Goal: Find specific page/section: Find specific page/section

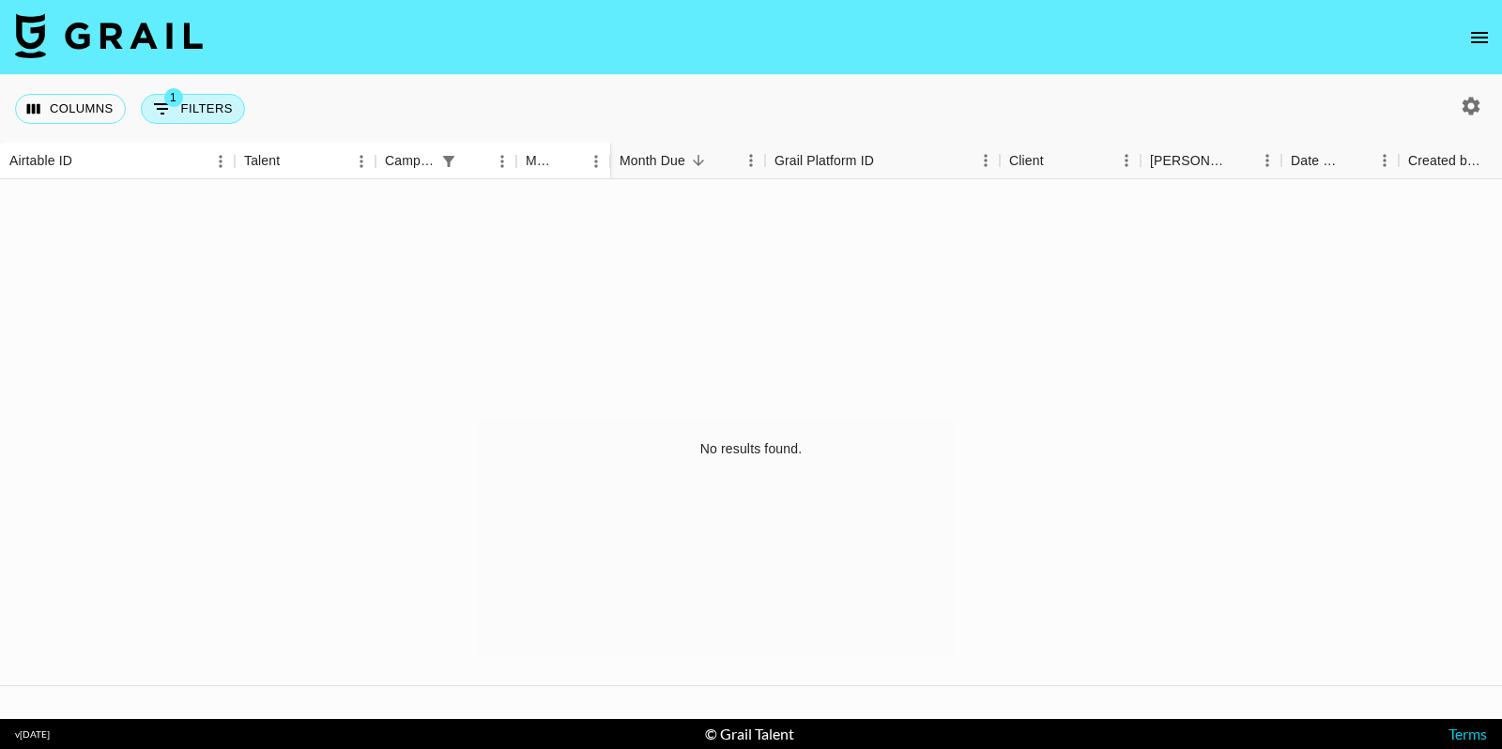
click at [190, 114] on button "1 Filters" at bounding box center [193, 109] width 104 height 30
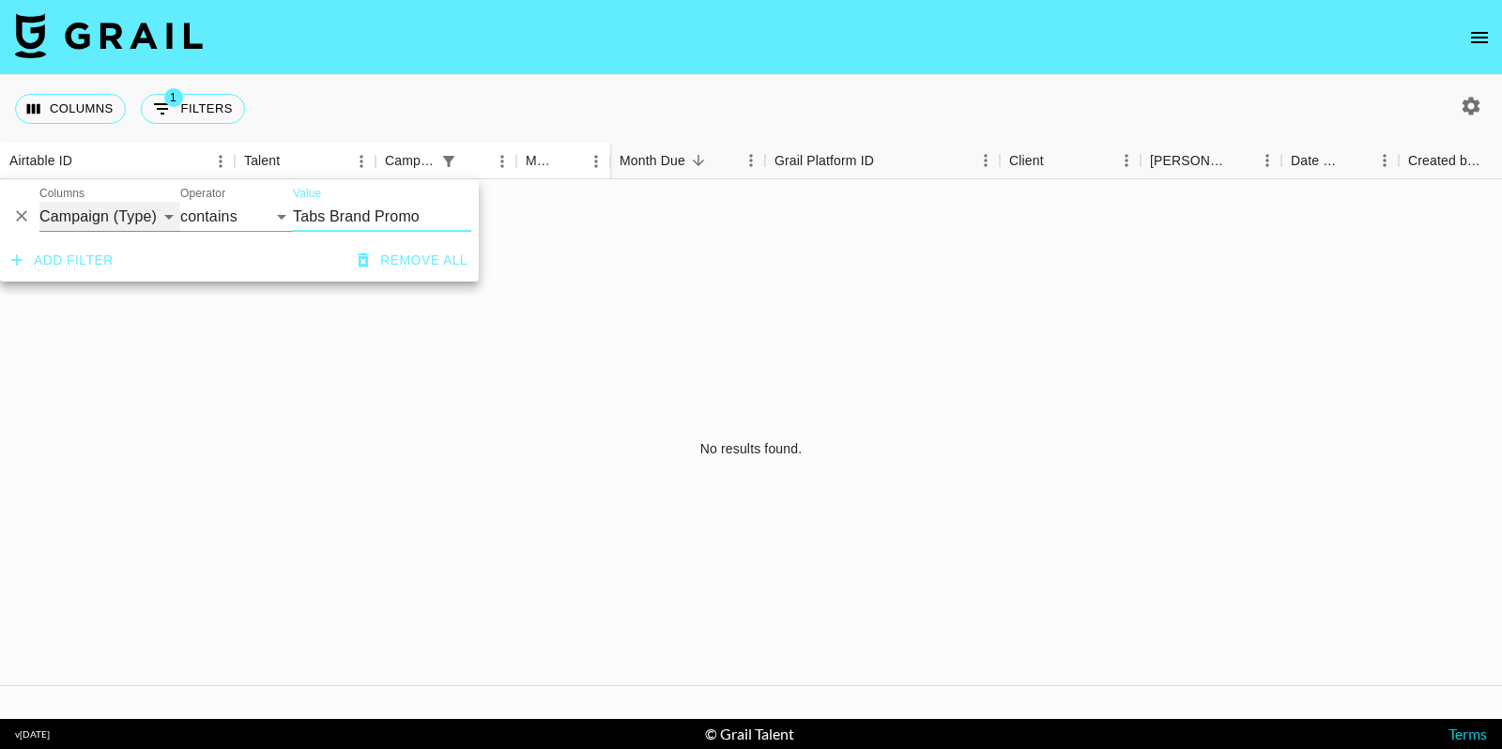
click at [141, 214] on select "Airtable ID Talent Campaign (Type) Manager Grail Platform ID Client [PERSON_NAM…" at bounding box center [109, 217] width 141 height 30
select select "bookerId"
click at [39, 202] on select "Airtable ID Talent Campaign (Type) Manager Grail Platform ID Client [PERSON_NAM…" at bounding box center [109, 217] width 141 height 30
select select "is"
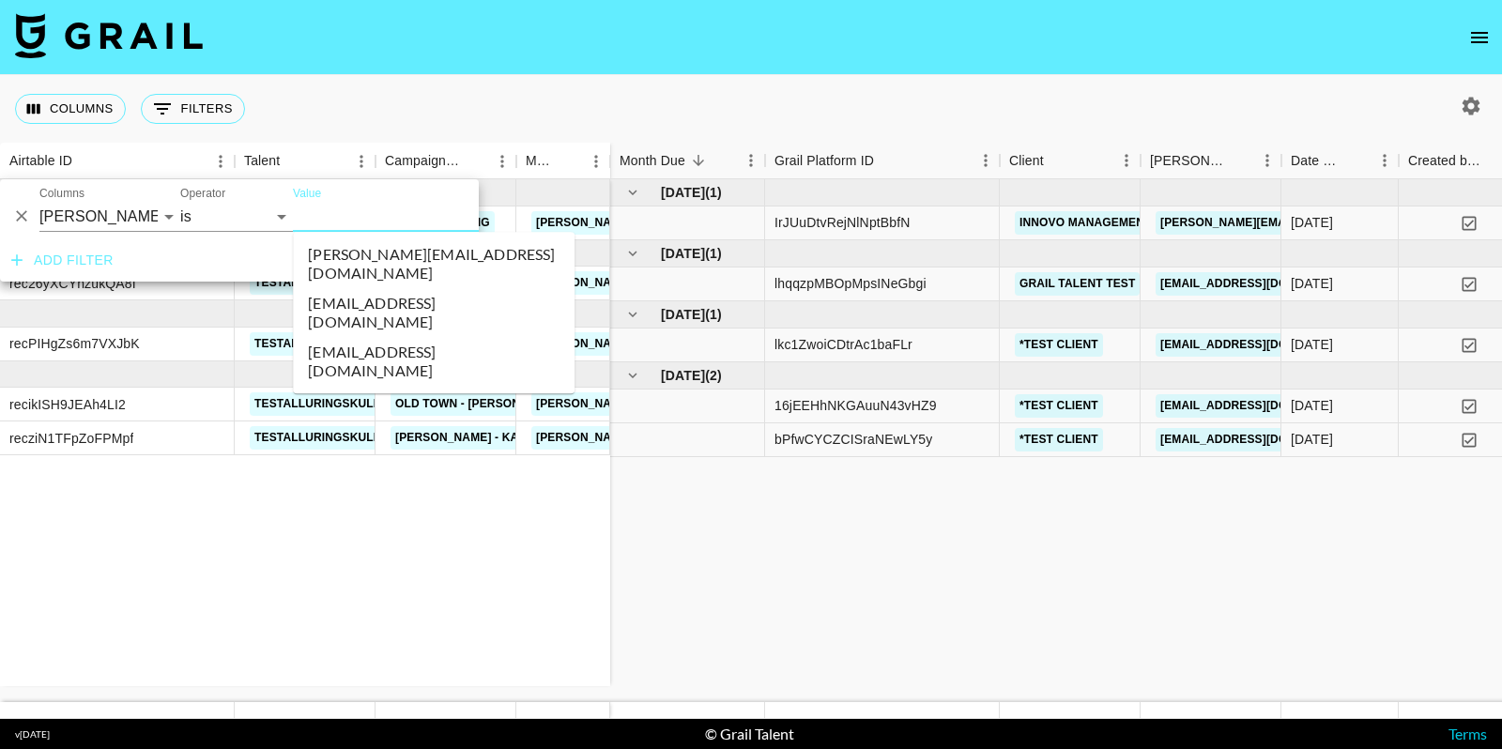
click at [351, 211] on input "Value" at bounding box center [419, 216] width 253 height 29
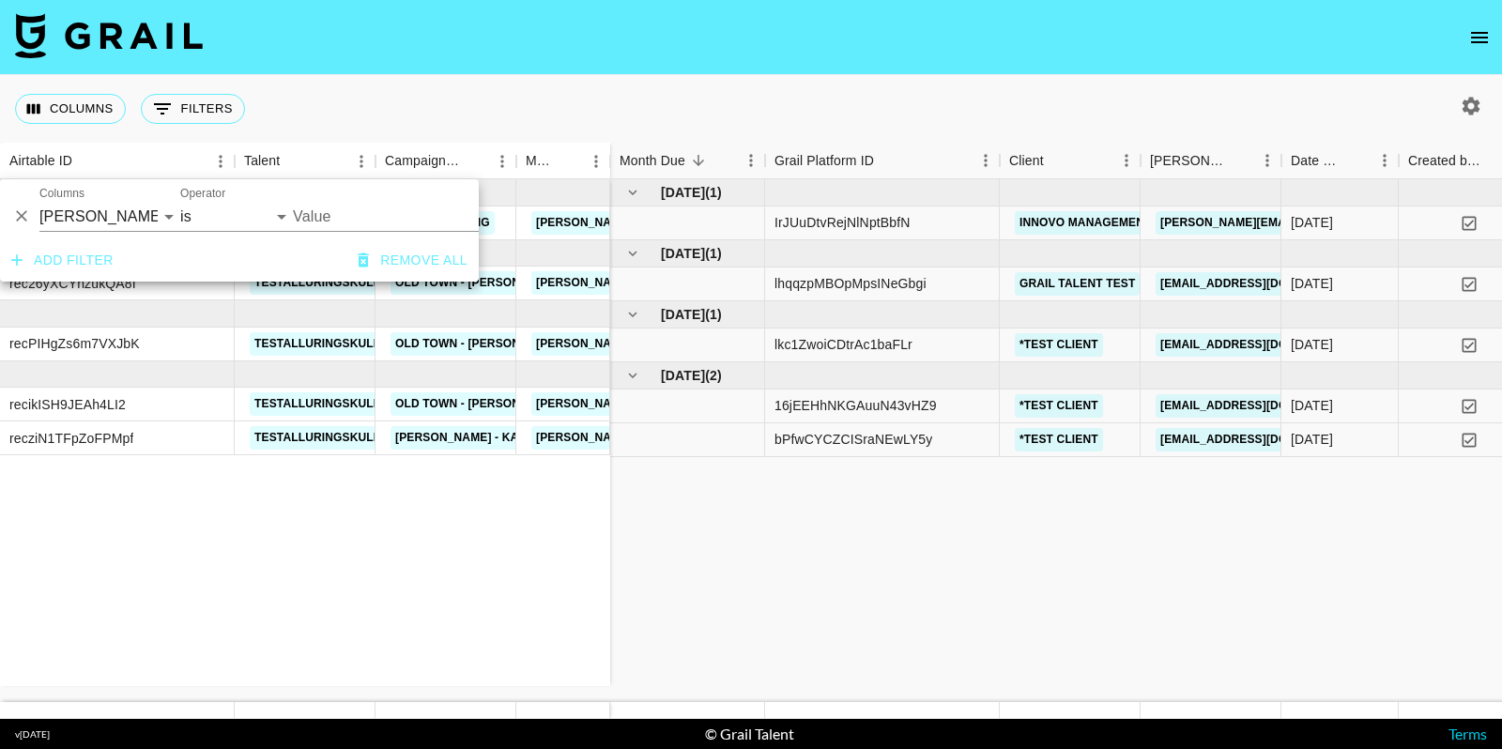
click at [1483, 113] on button "button" at bounding box center [1471, 106] width 32 height 32
select select "[DATE]"
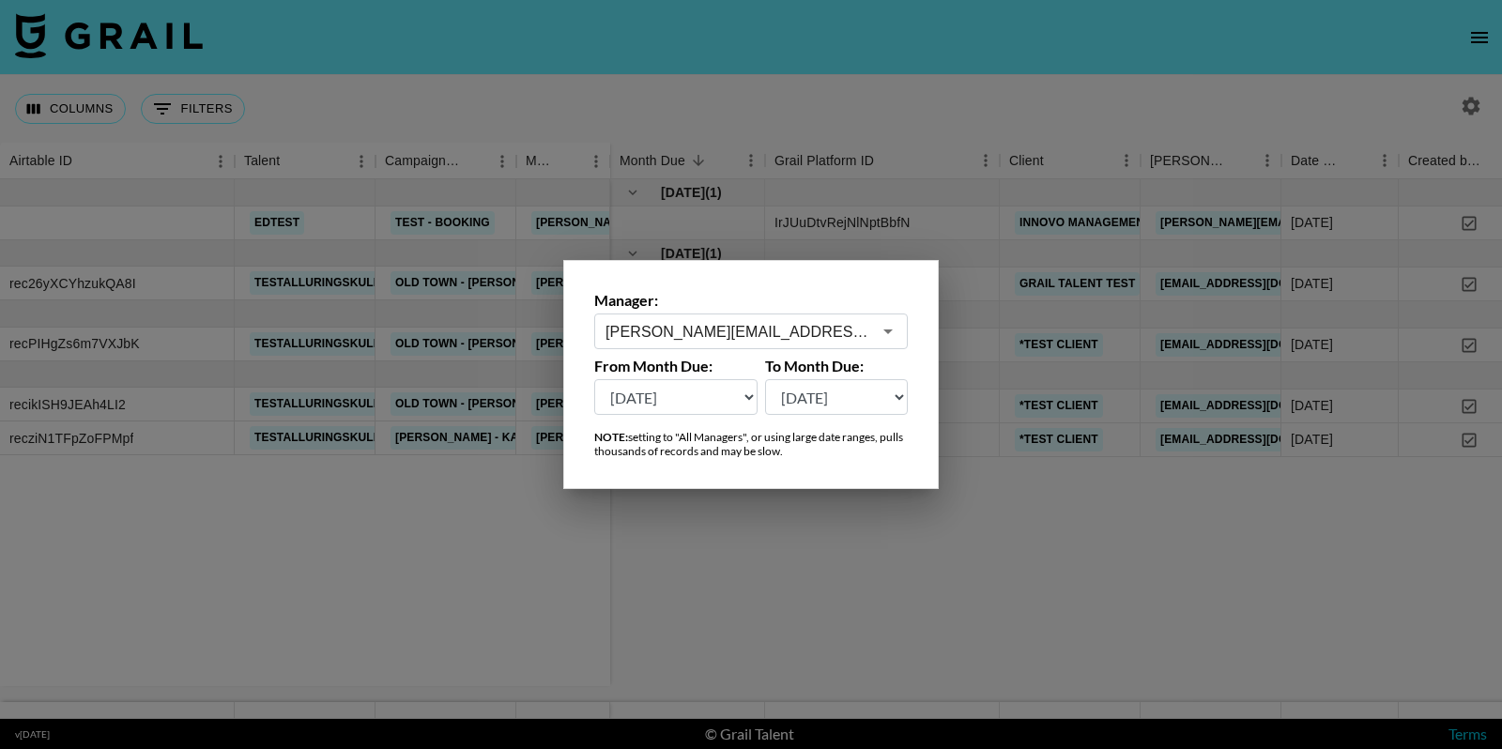
click at [813, 344] on div "[PERSON_NAME][EMAIL_ADDRESS][DOMAIN_NAME] ​" at bounding box center [751, 332] width 314 height 36
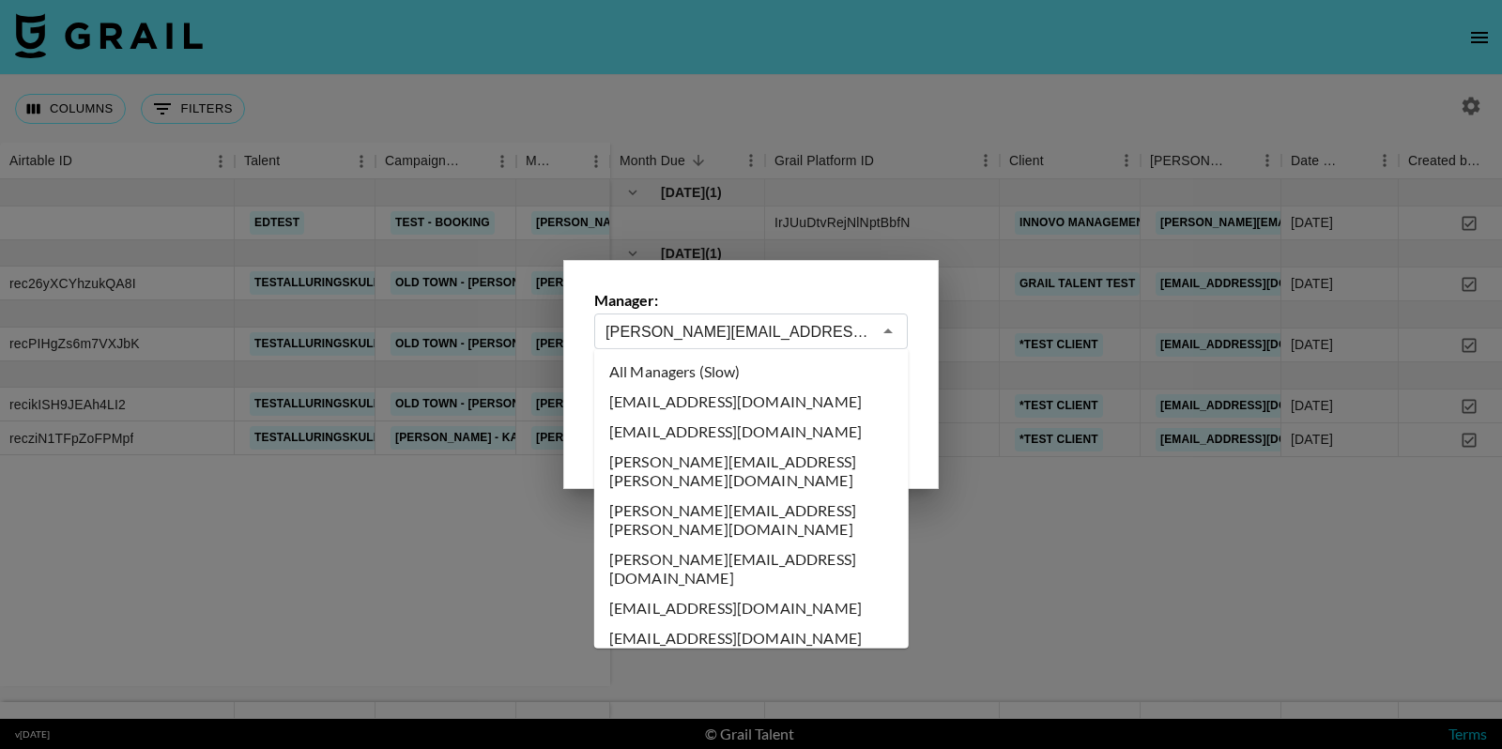
click at [732, 371] on li "All Managers (Slow)" at bounding box center [751, 372] width 314 height 30
type input "All Managers (Slow)"
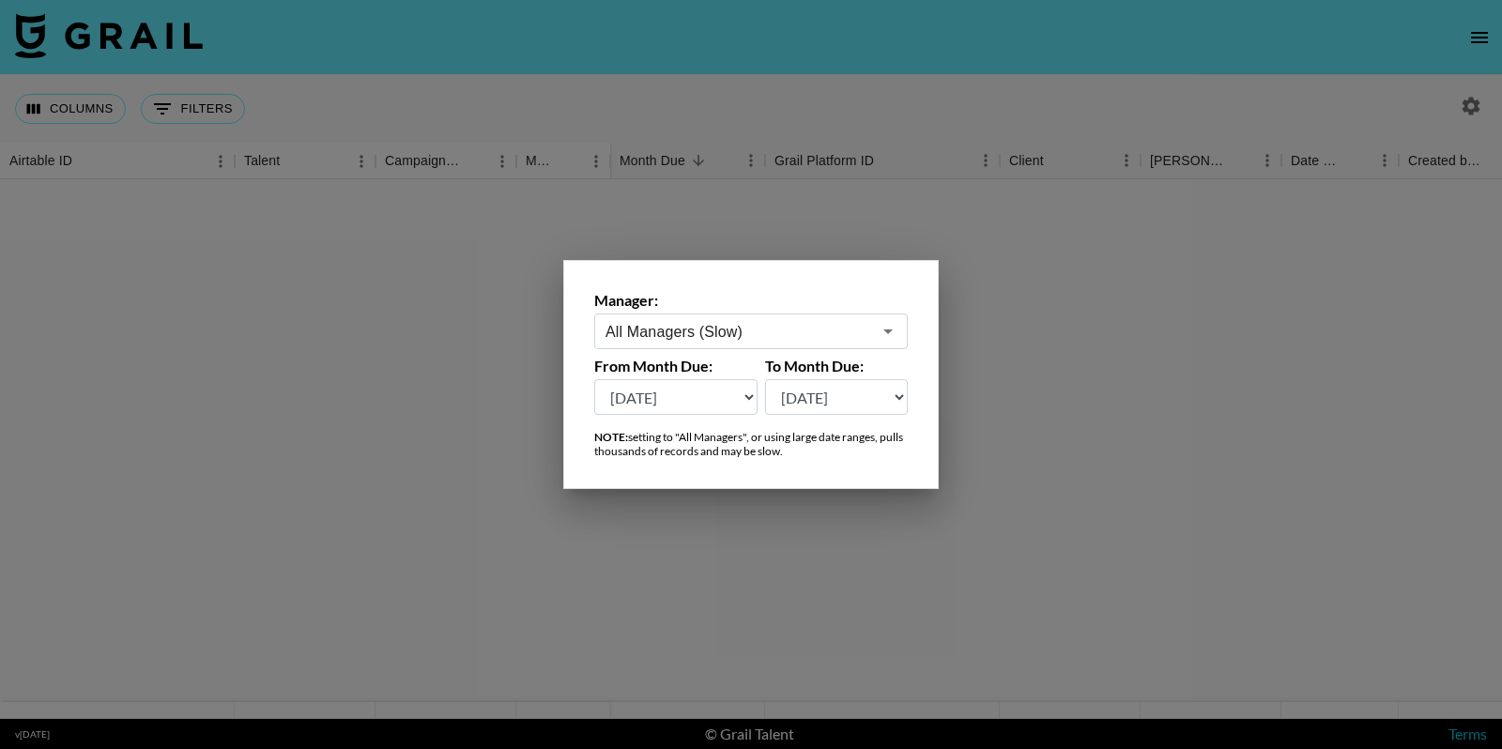
click at [379, 95] on div at bounding box center [751, 374] width 1502 height 749
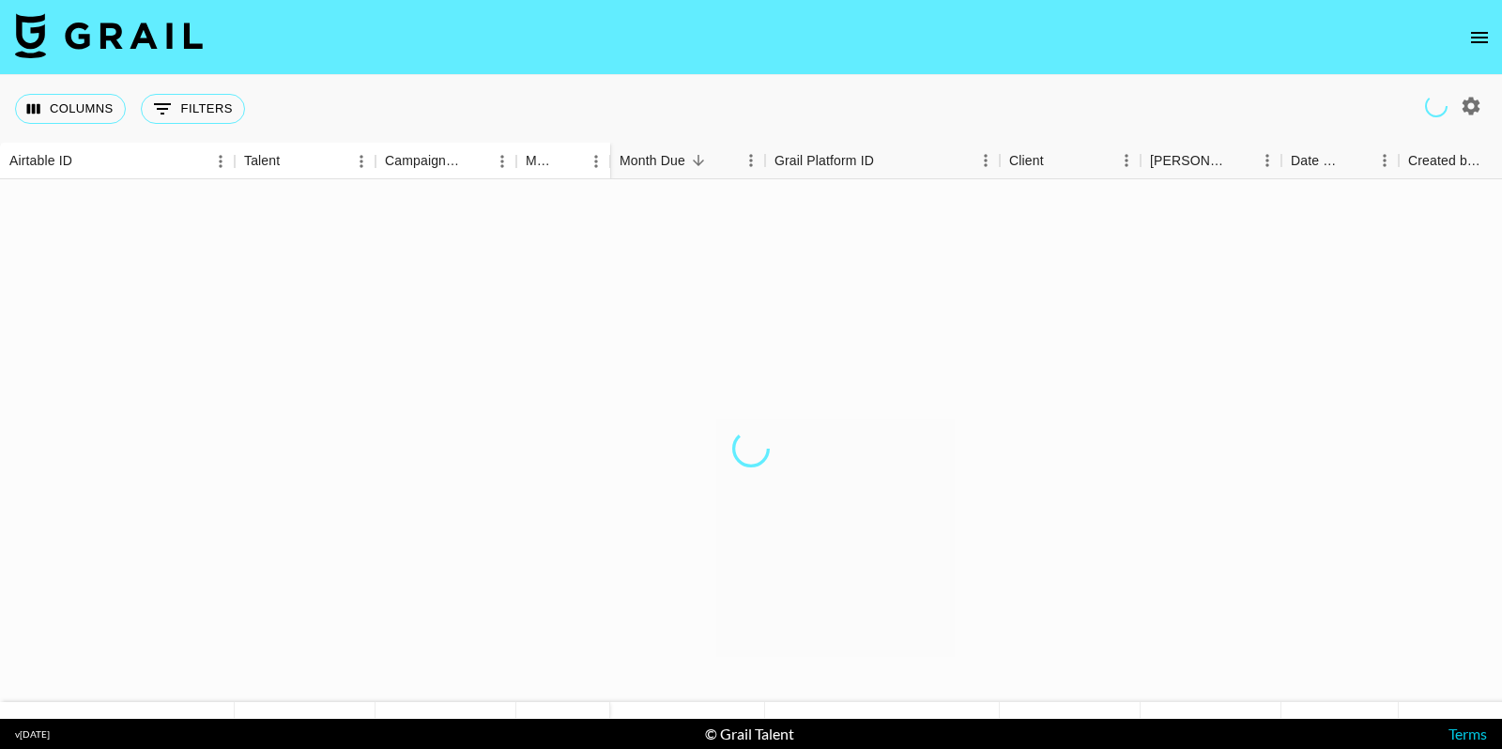
click at [142, 130] on div "Columns 0 Filters + Booking" at bounding box center [134, 109] width 238 height 68
click at [174, 117] on button "0 Filters" at bounding box center [193, 109] width 104 height 30
select select "bookerId"
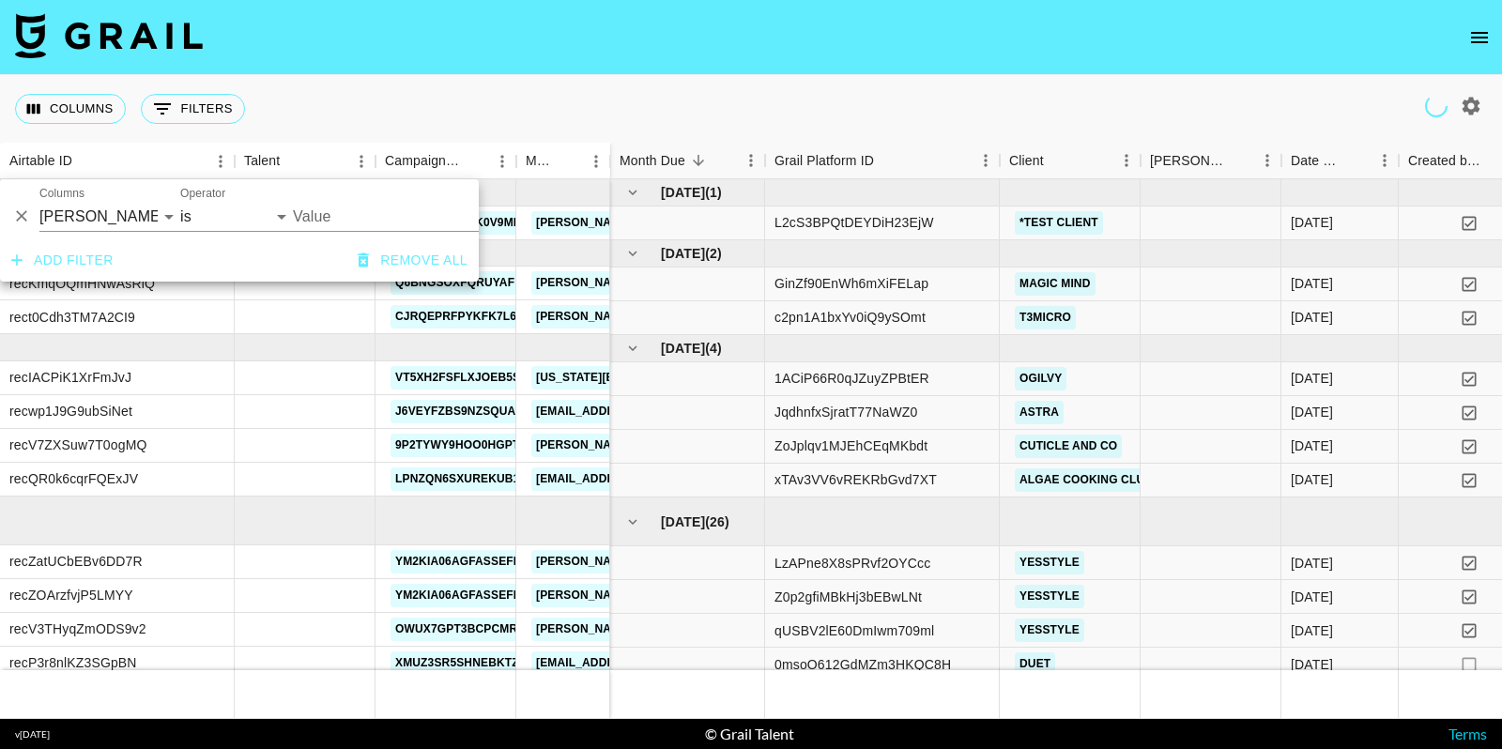
click at [329, 226] on input "Value" at bounding box center [419, 216] width 253 height 29
click at [348, 206] on input "Value" at bounding box center [419, 216] width 253 height 29
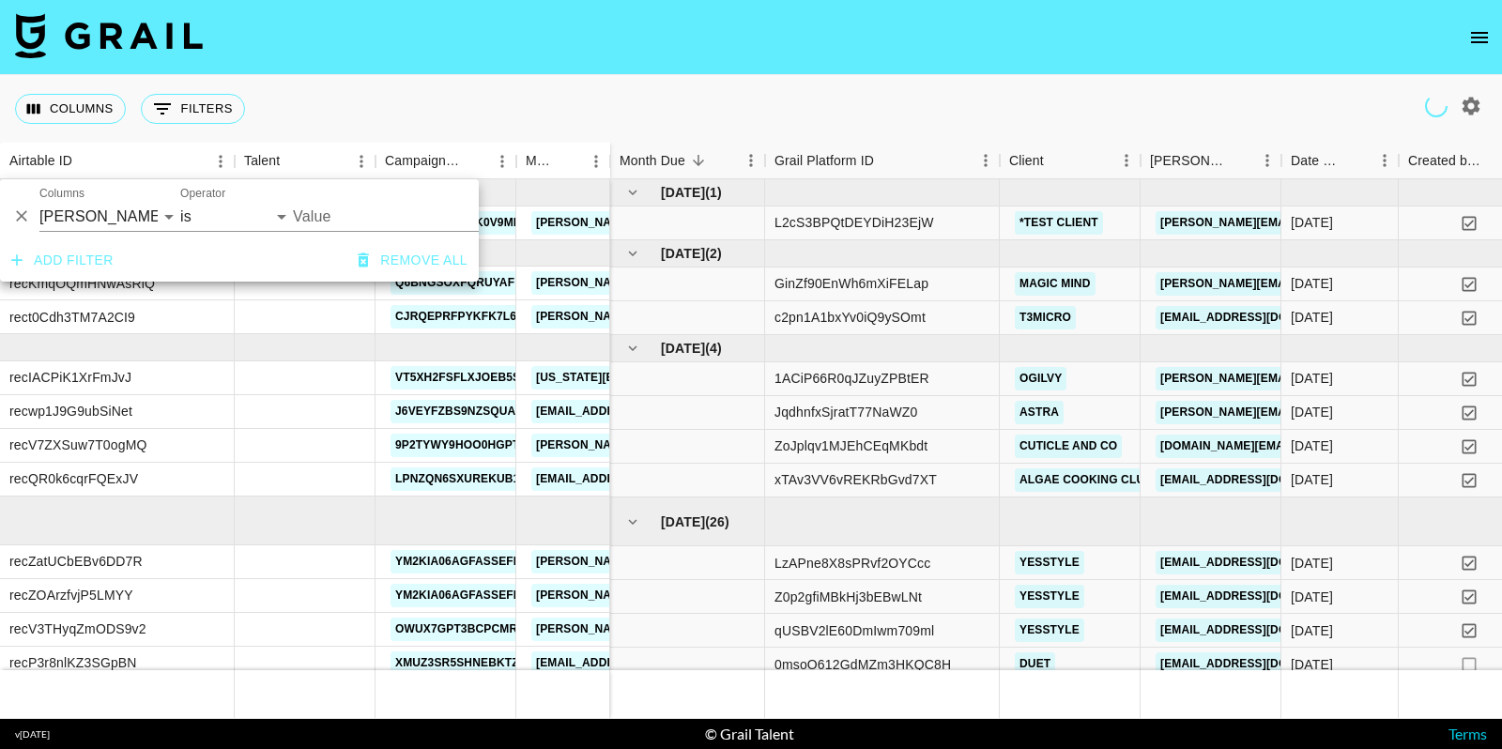
click at [328, 220] on input "Value" at bounding box center [419, 216] width 253 height 29
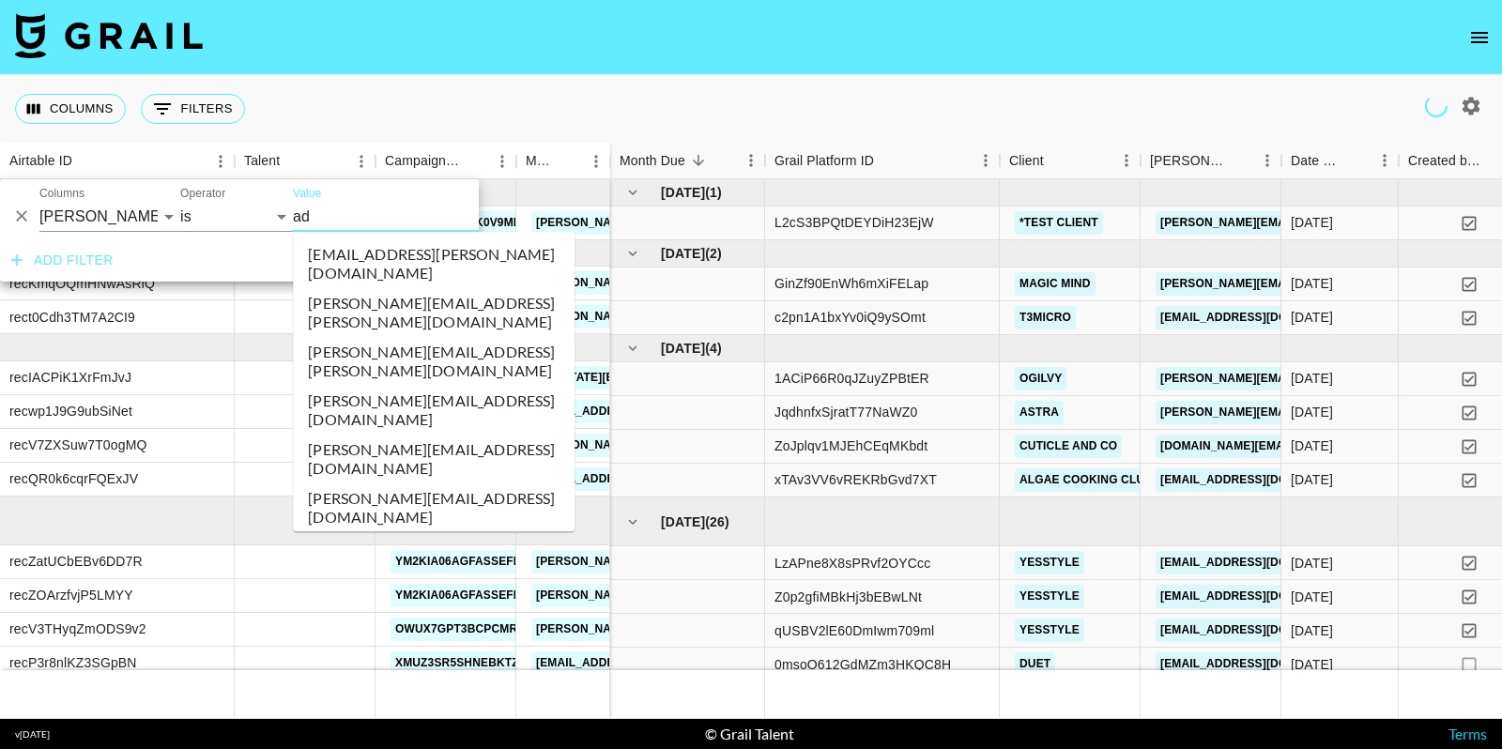
type input "ada"
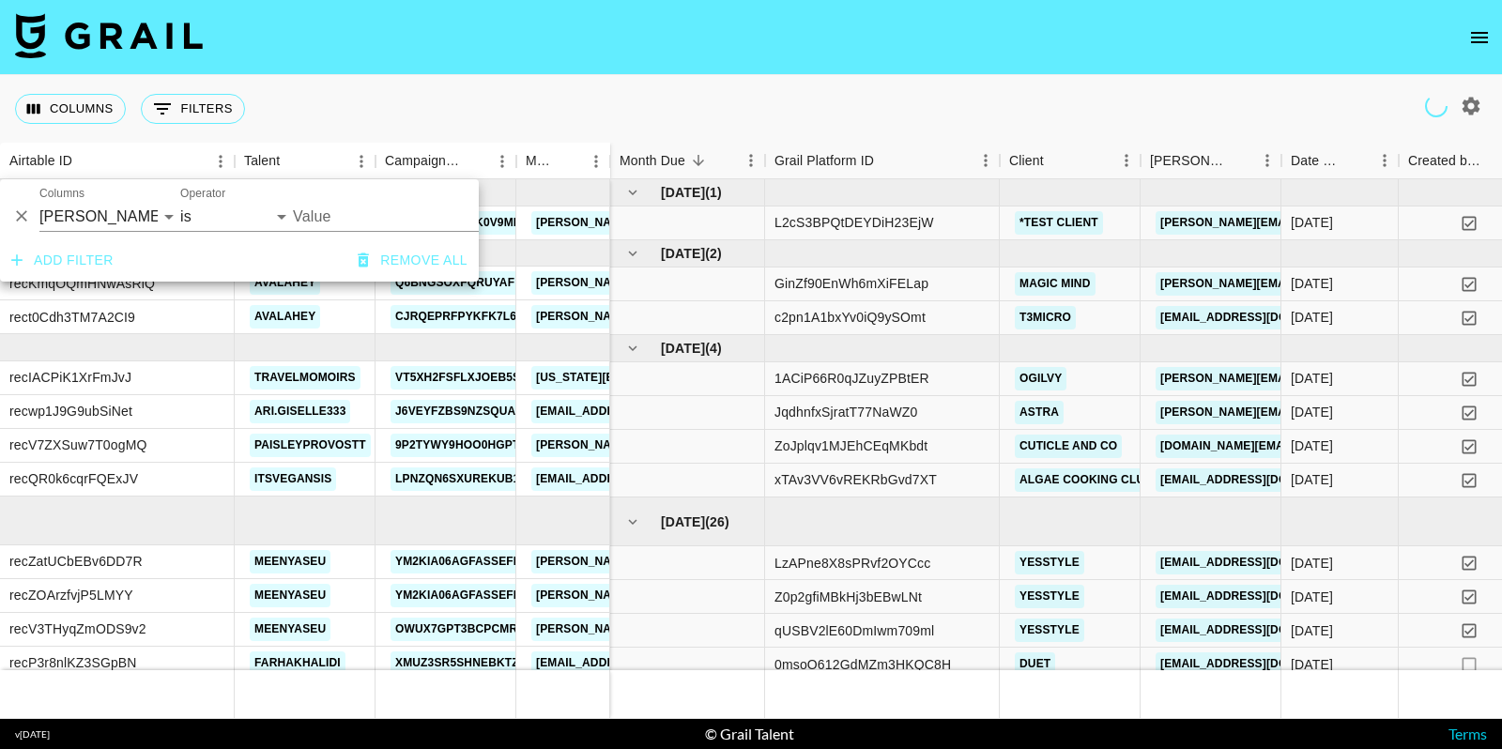
click at [316, 214] on input "Value" at bounding box center [419, 216] width 253 height 29
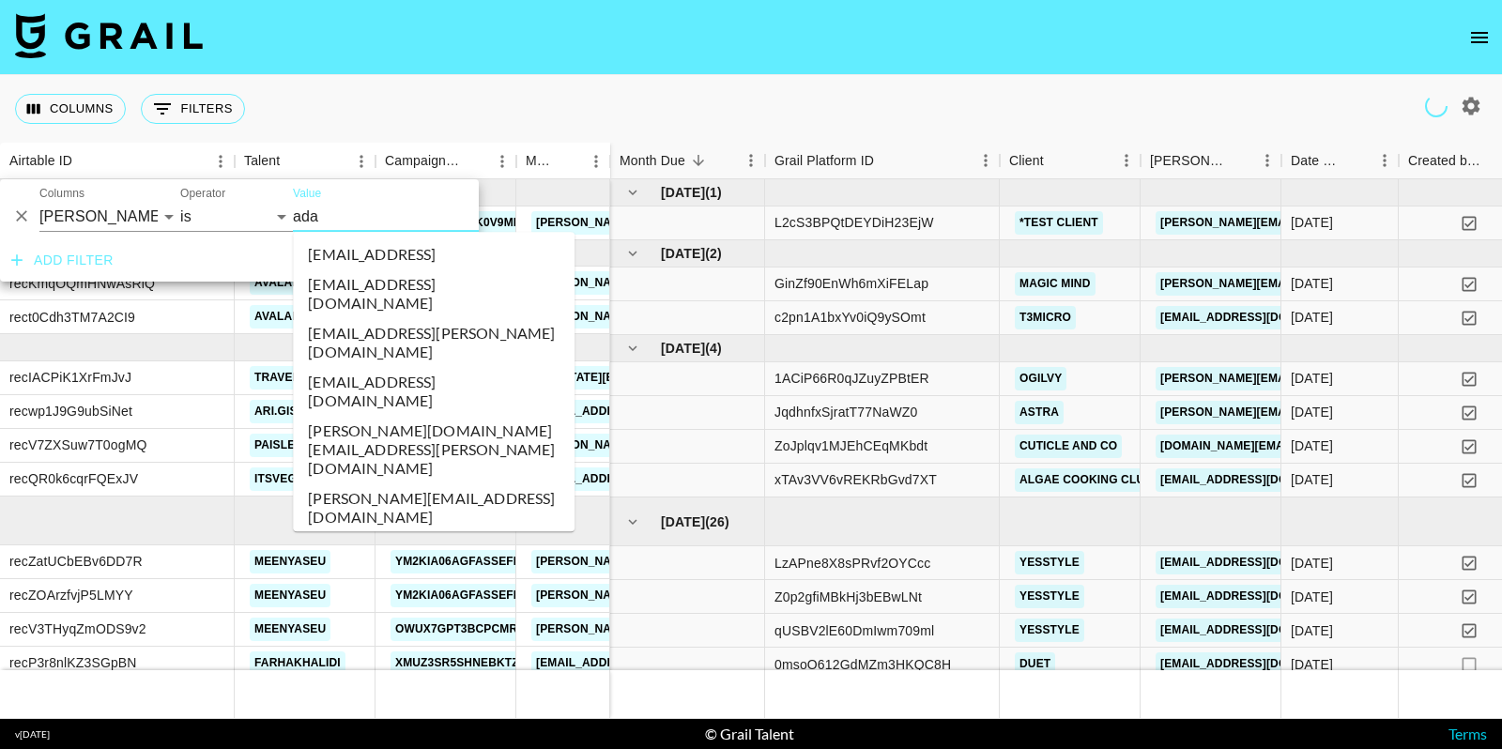
type input "[PERSON_NAME]"
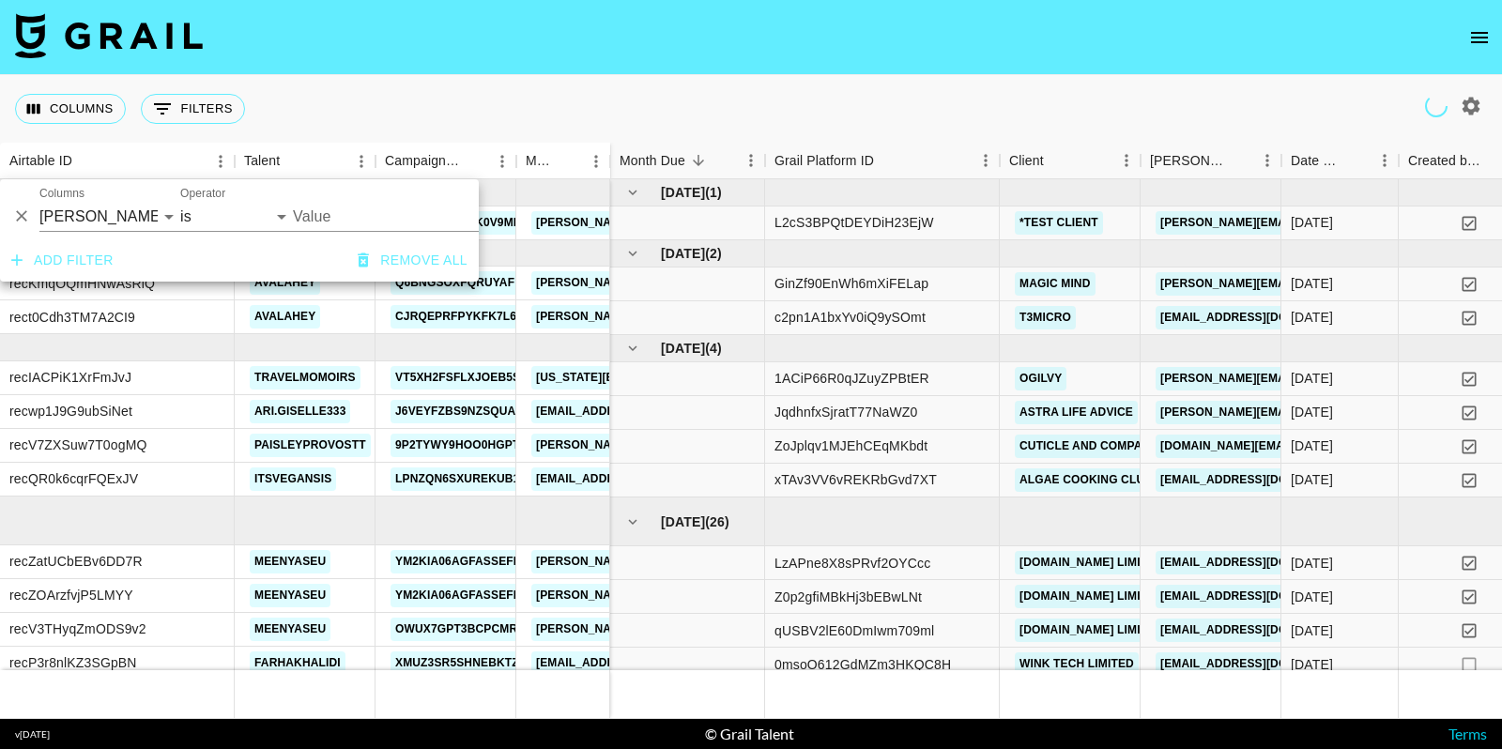
click at [351, 207] on input "Value" at bounding box center [419, 216] width 253 height 29
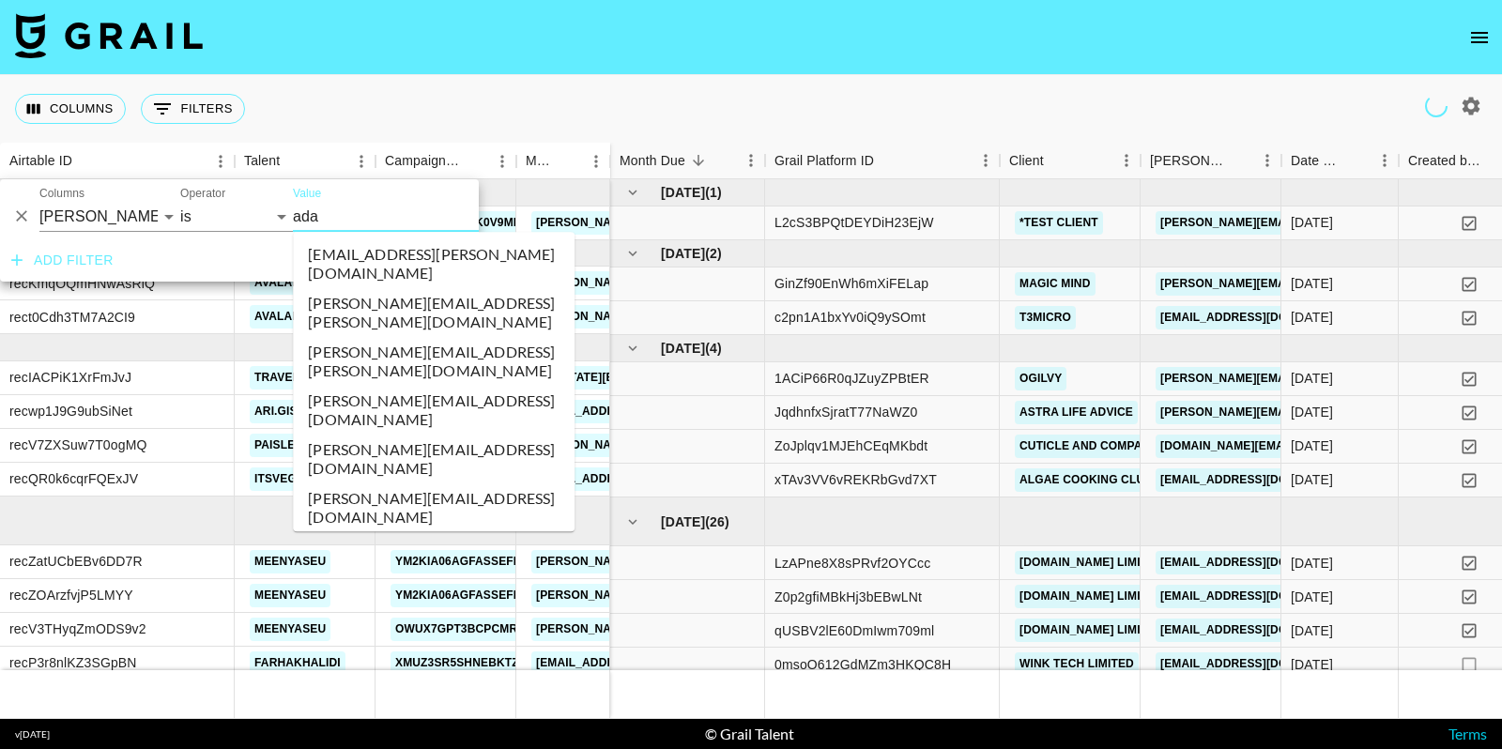
type input "[PERSON_NAME]"
click at [371, 249] on li "[PERSON_NAME][EMAIL_ADDRESS][PERSON_NAME][DOMAIN_NAME]" at bounding box center [434, 263] width 282 height 49
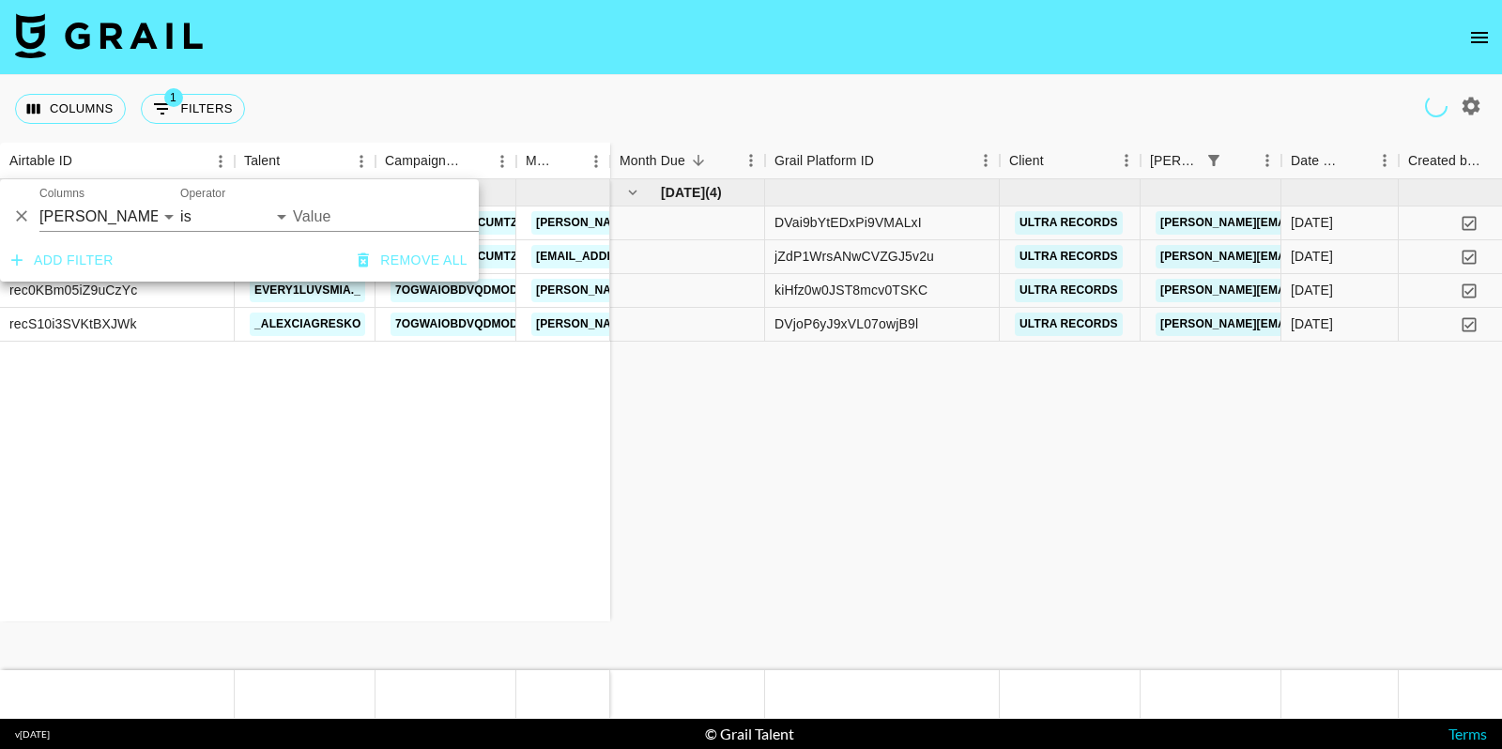
type input "[PERSON_NAME][EMAIL_ADDRESS][PERSON_NAME][DOMAIN_NAME]"
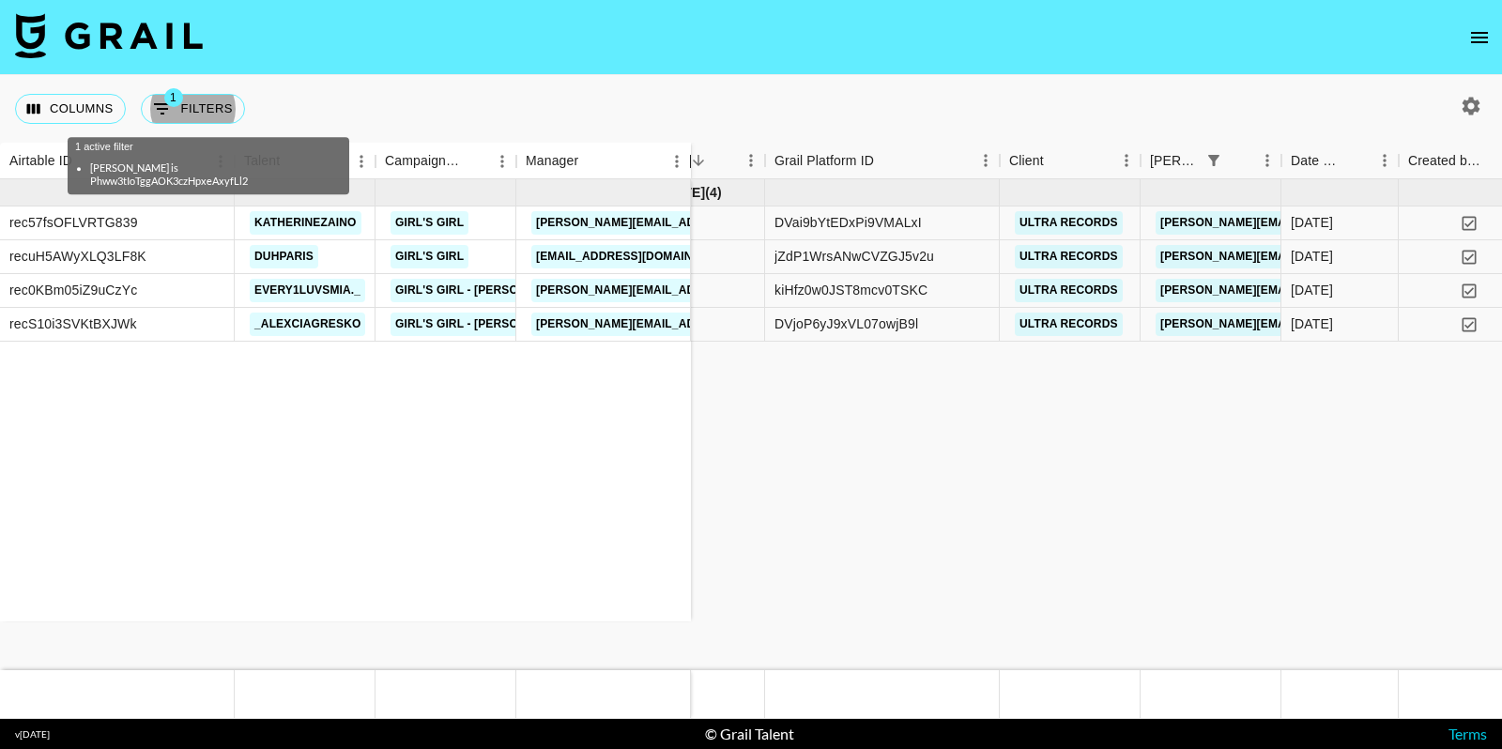
drag, startPoint x: 606, startPoint y: 148, endPoint x: 711, endPoint y: 146, distance: 104.2
click at [702, 148] on div "Manager" at bounding box center [691, 161] width 23 height 37
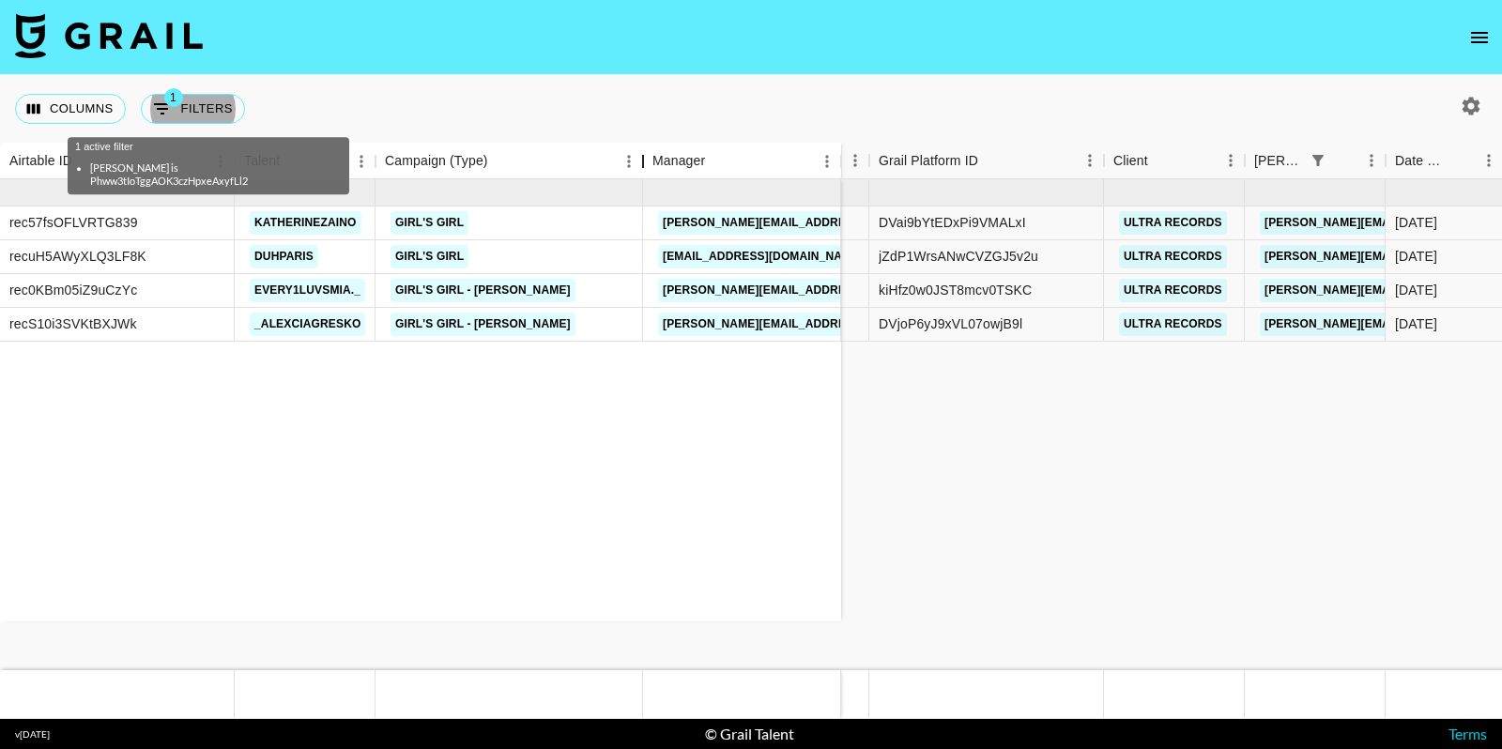
drag, startPoint x: 521, startPoint y: 151, endPoint x: 646, endPoint y: 146, distance: 124.9
click at [646, 146] on div "Campaign (Type)" at bounding box center [643, 161] width 23 height 37
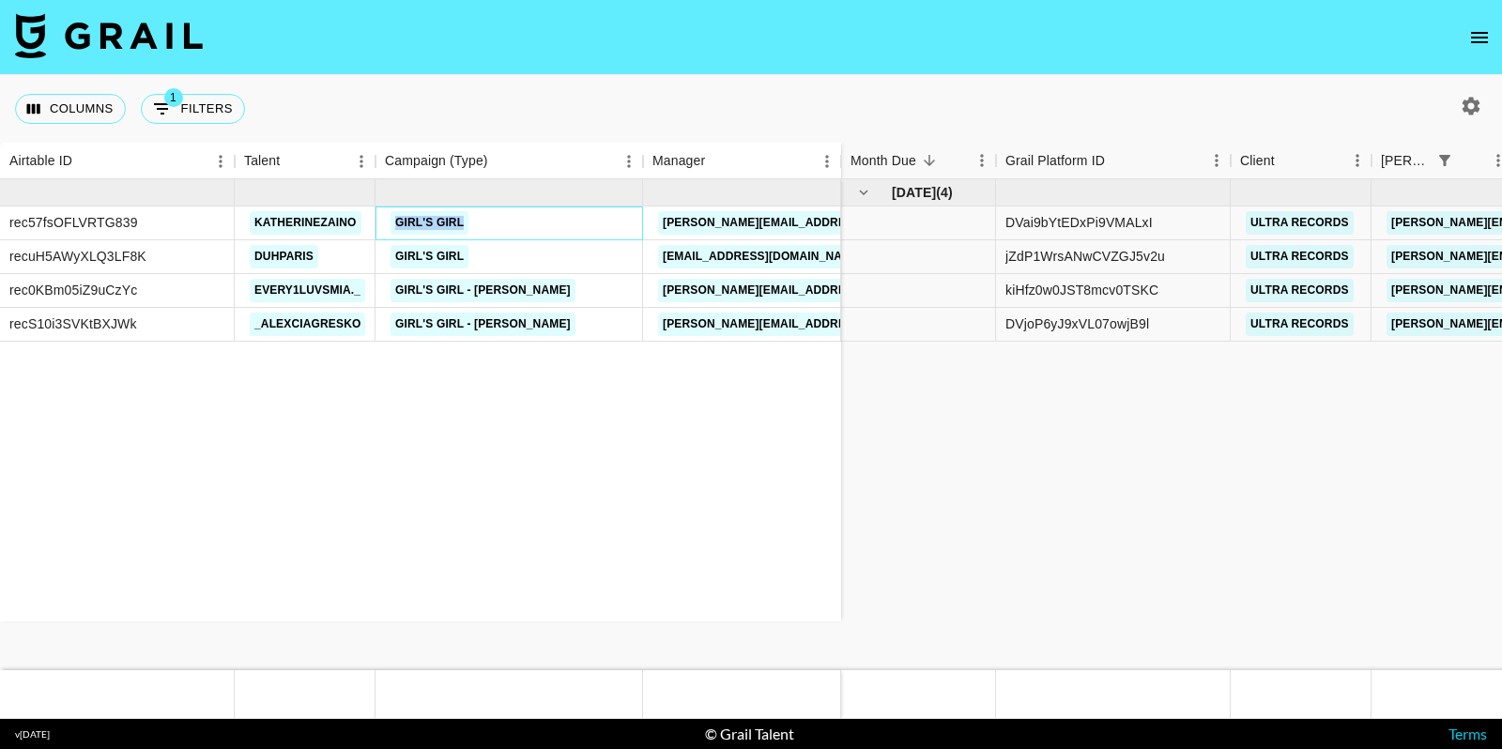
drag, startPoint x: 479, startPoint y: 223, endPoint x: 380, endPoint y: 222, distance: 98.6
click at [380, 222] on div "Girl's Girl" at bounding box center [510, 224] width 268 height 34
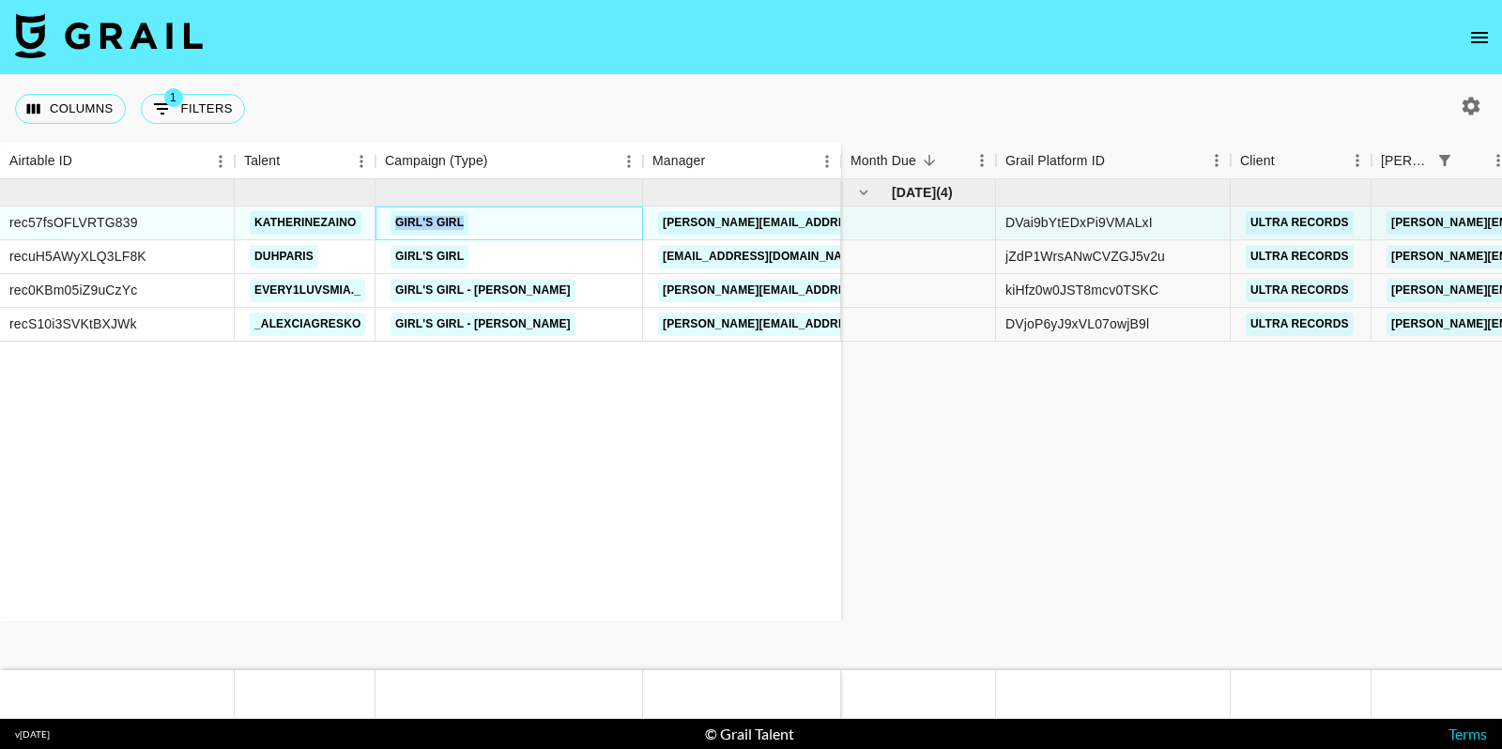
copy link "Girl's Girl"
click at [210, 102] on button "1 Filters" at bounding box center [193, 109] width 104 height 30
select select "bookerId"
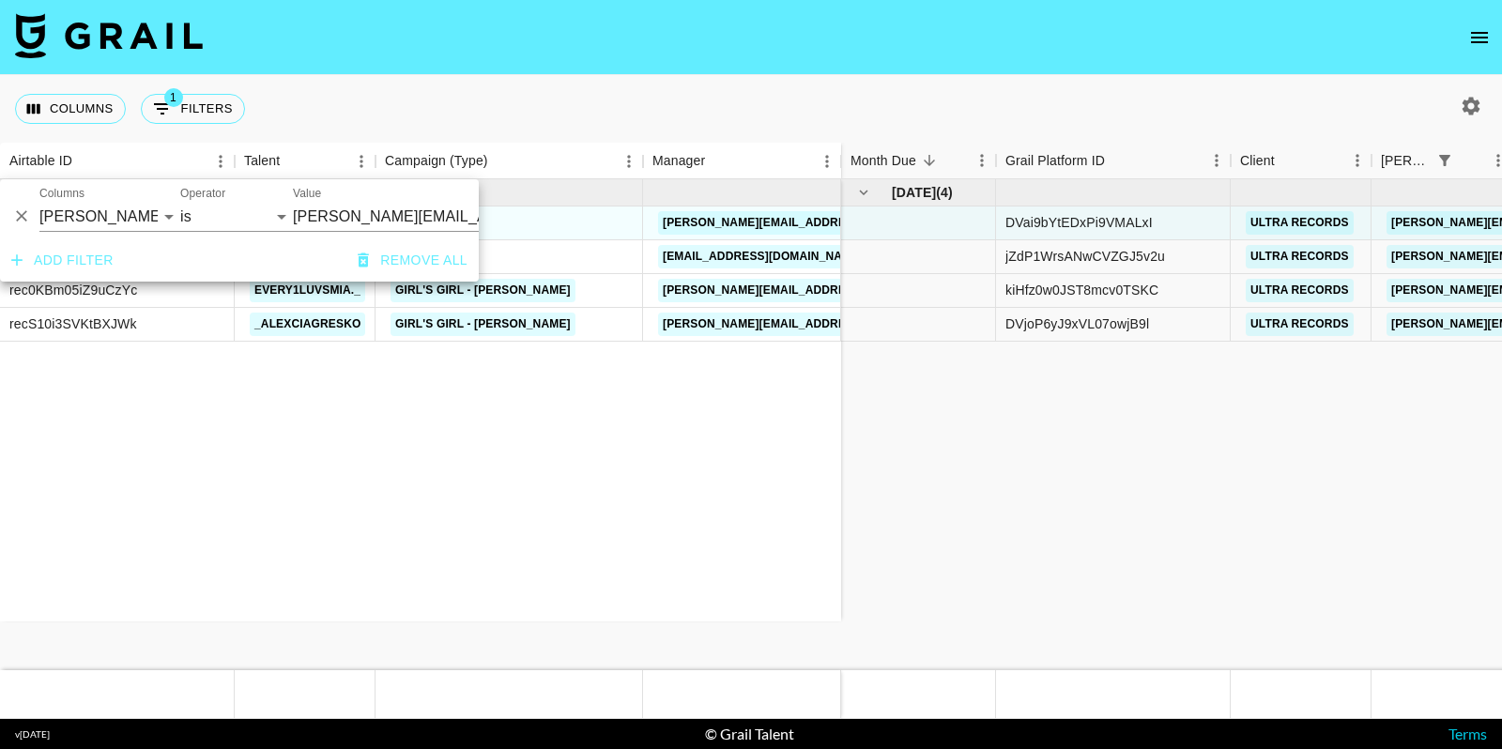
click at [43, 263] on button "Add filter" at bounding box center [62, 260] width 117 height 35
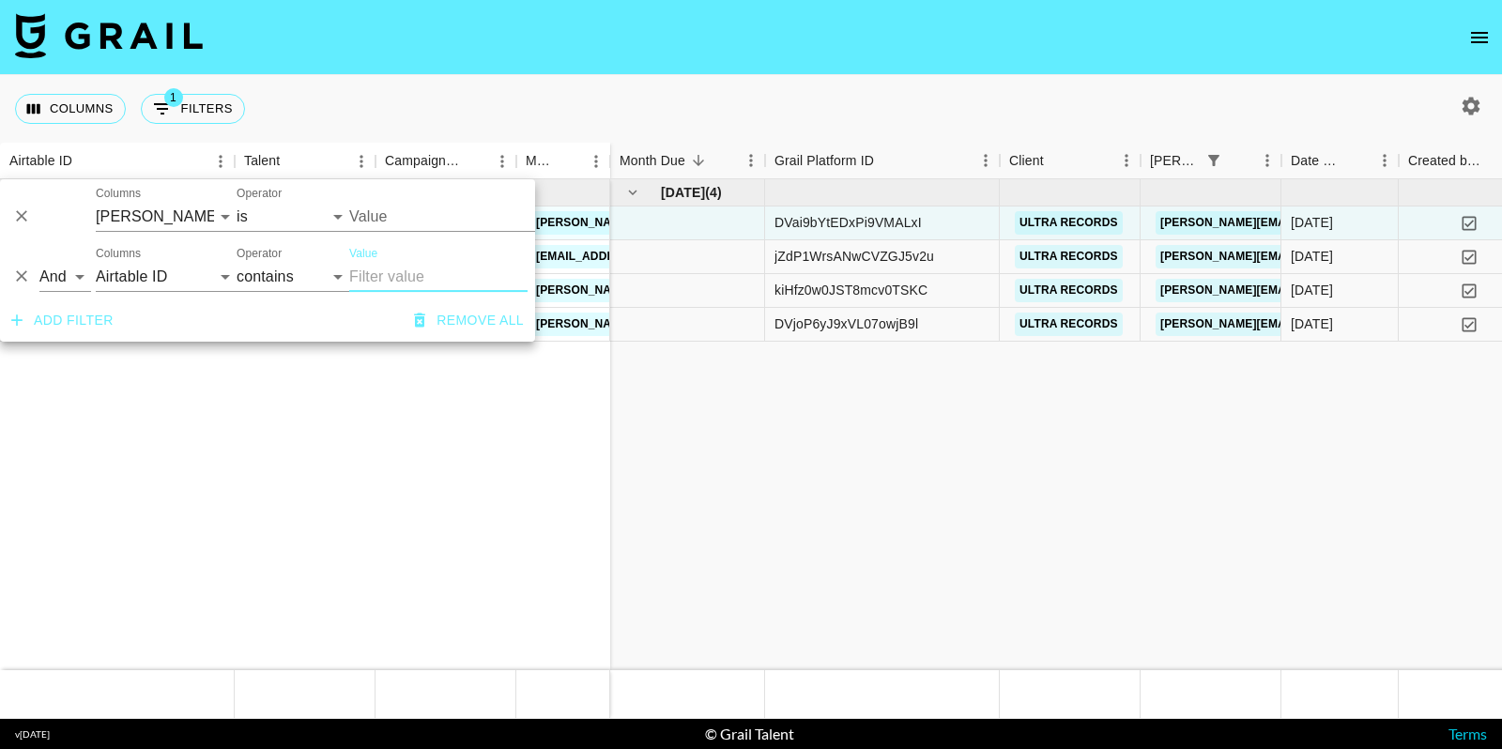
type input "[PERSON_NAME][EMAIL_ADDRESS][PERSON_NAME][DOMAIN_NAME]"
click at [71, 264] on select "And Or" at bounding box center [65, 277] width 52 height 30
type input "[PERSON_NAME][EMAIL_ADDRESS][PERSON_NAME][DOMAIN_NAME]"
select select "or"
click at [39, 262] on select "And Or" at bounding box center [65, 277] width 52 height 30
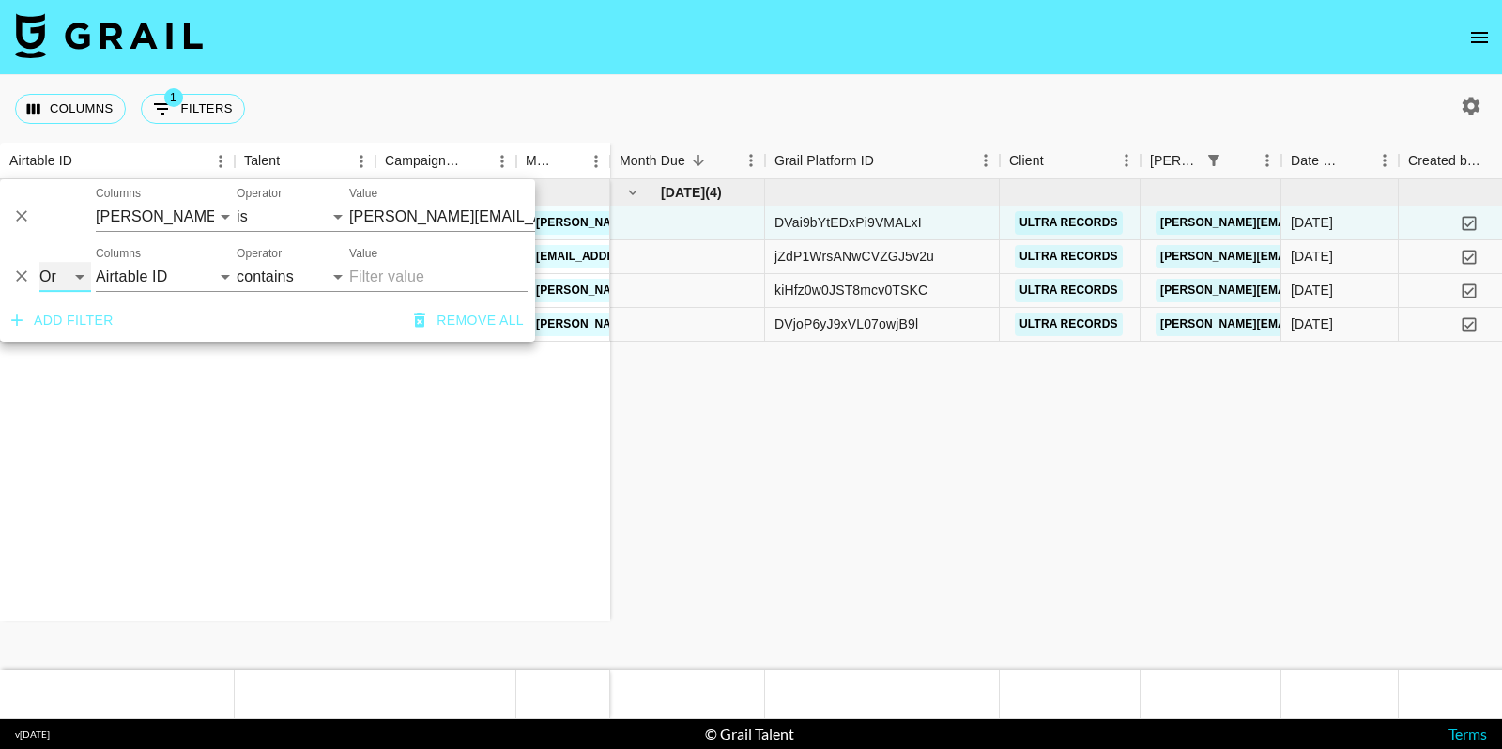
select select "or"
click at [185, 278] on select "Airtable ID Talent Campaign (Type) Manager Grail Platform ID Client [PERSON_NAM…" at bounding box center [166, 277] width 141 height 30
type input "[PERSON_NAME][EMAIL_ADDRESS][PERSON_NAME][DOMAIN_NAME]"
select select "bookerId"
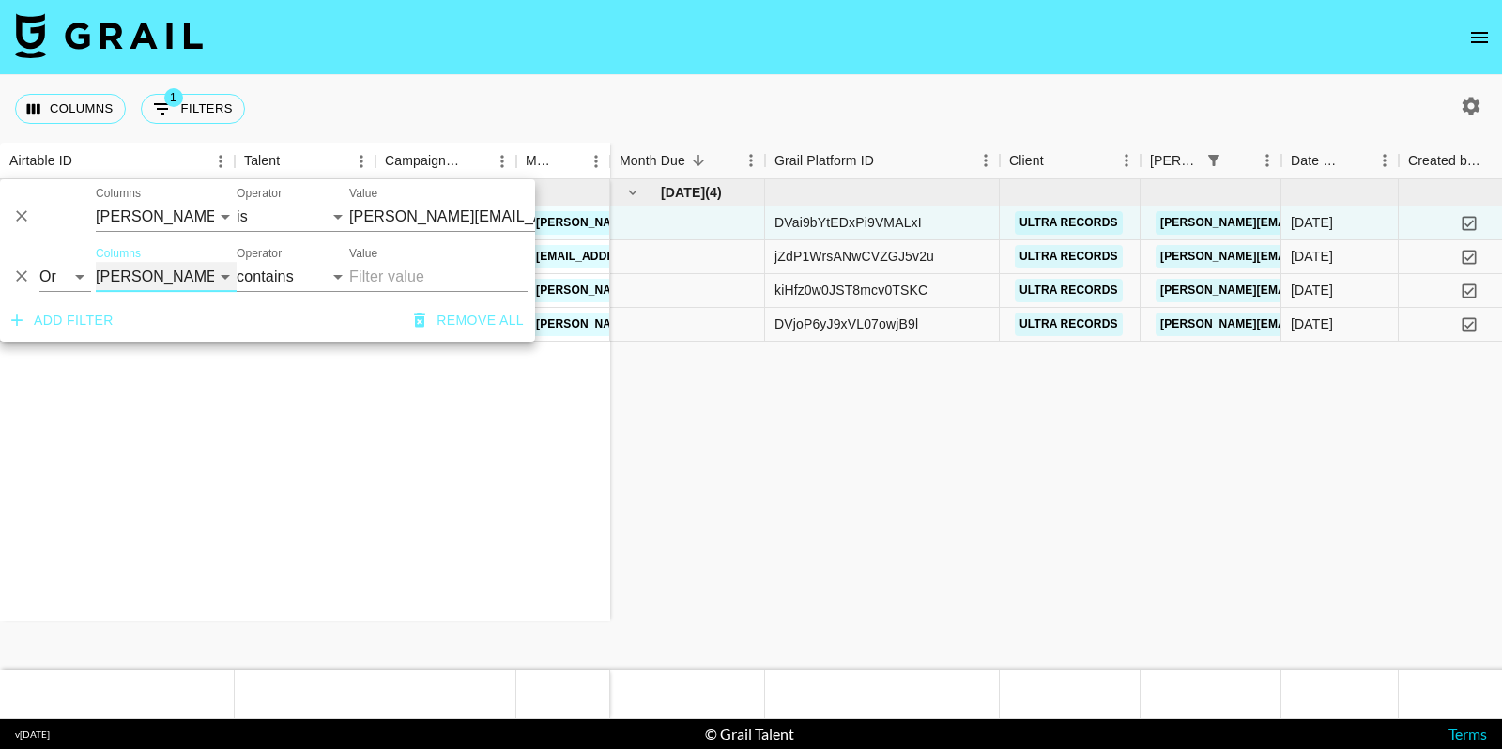
click at [96, 262] on select "Airtable ID Talent Campaign (Type) Manager Grail Platform ID Client [PERSON_NAM…" at bounding box center [166, 277] width 141 height 30
select select "is"
click at [385, 231] on input "Value" at bounding box center [463, 216] width 229 height 29
type input "[PERSON_NAME][EMAIL_ADDRESS][PERSON_NAME][DOMAIN_NAME]"
click at [404, 231] on input "Value" at bounding box center [463, 216] width 229 height 29
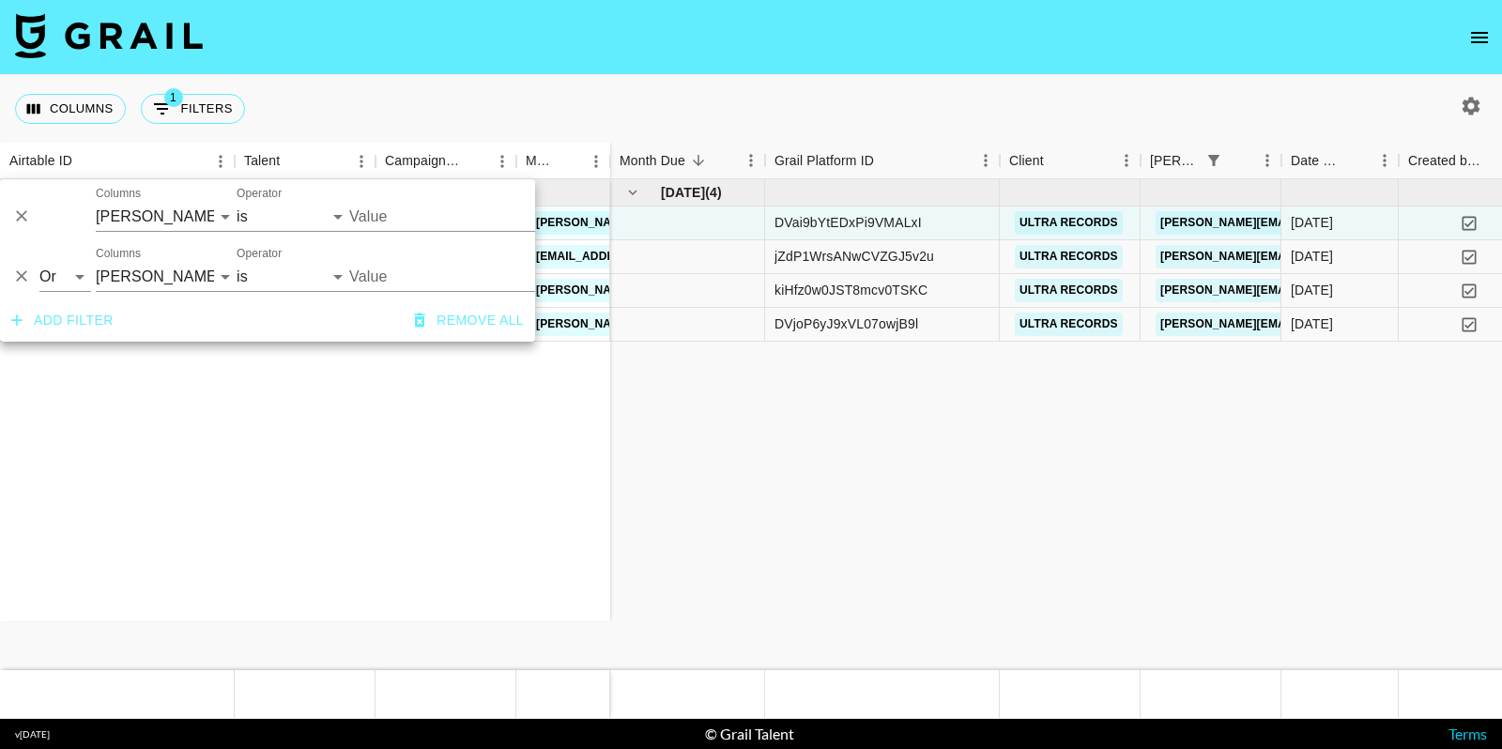
type input "[PERSON_NAME][EMAIL_ADDRESS][PERSON_NAME][DOMAIN_NAME]"
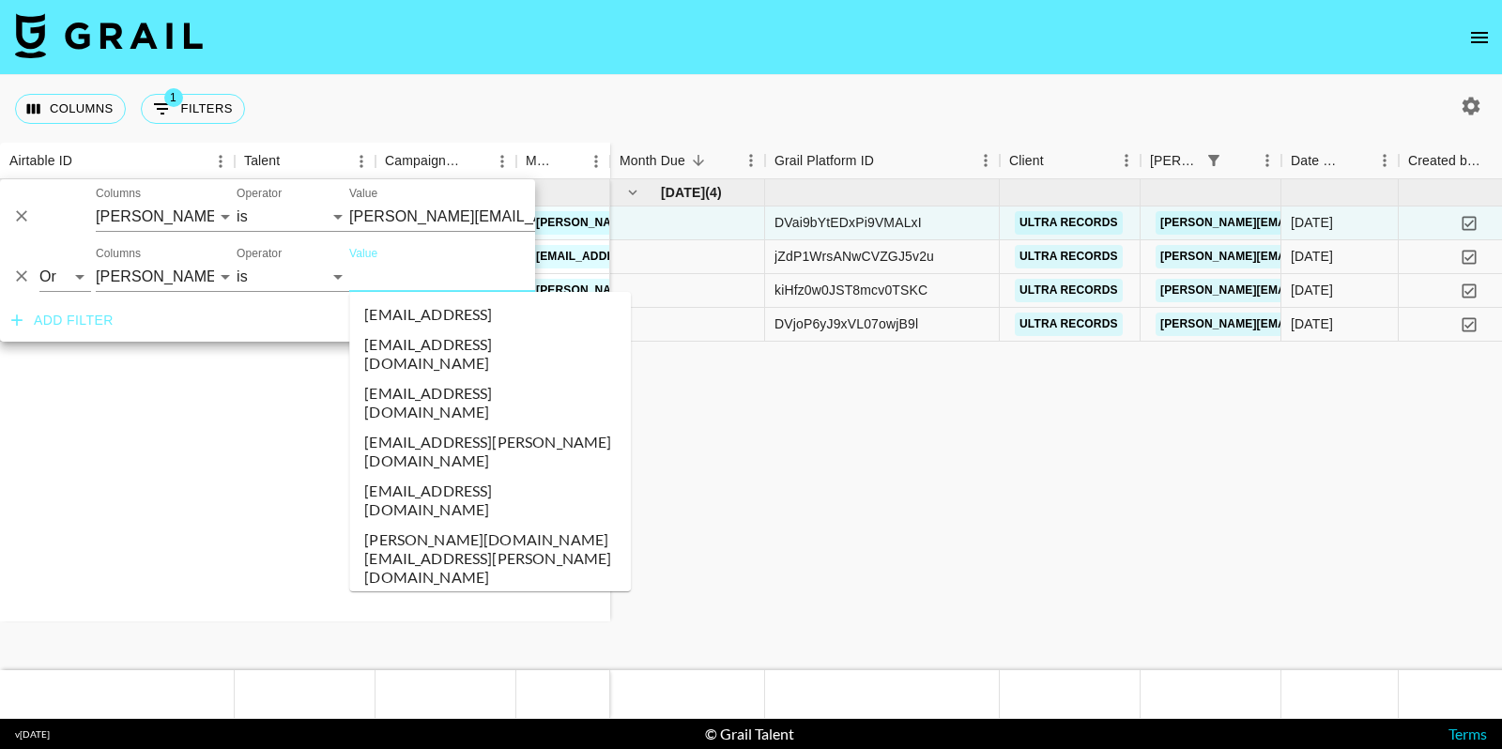
click at [404, 279] on input "Value" at bounding box center [475, 276] width 253 height 29
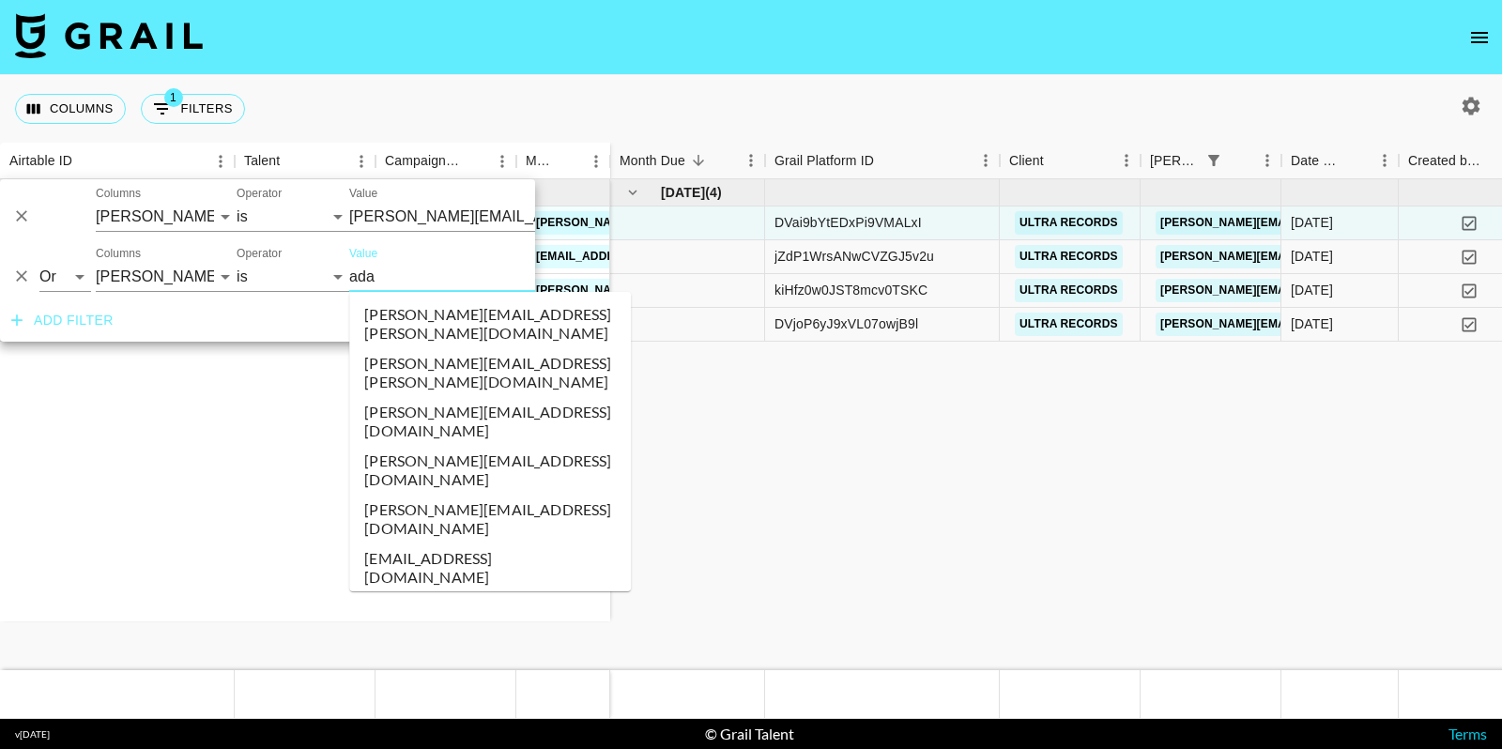
type input "[PERSON_NAME]"
click at [423, 355] on li "[PERSON_NAME][EMAIL_ADDRESS][PERSON_NAME][DOMAIN_NAME]" at bounding box center [490, 372] width 282 height 49
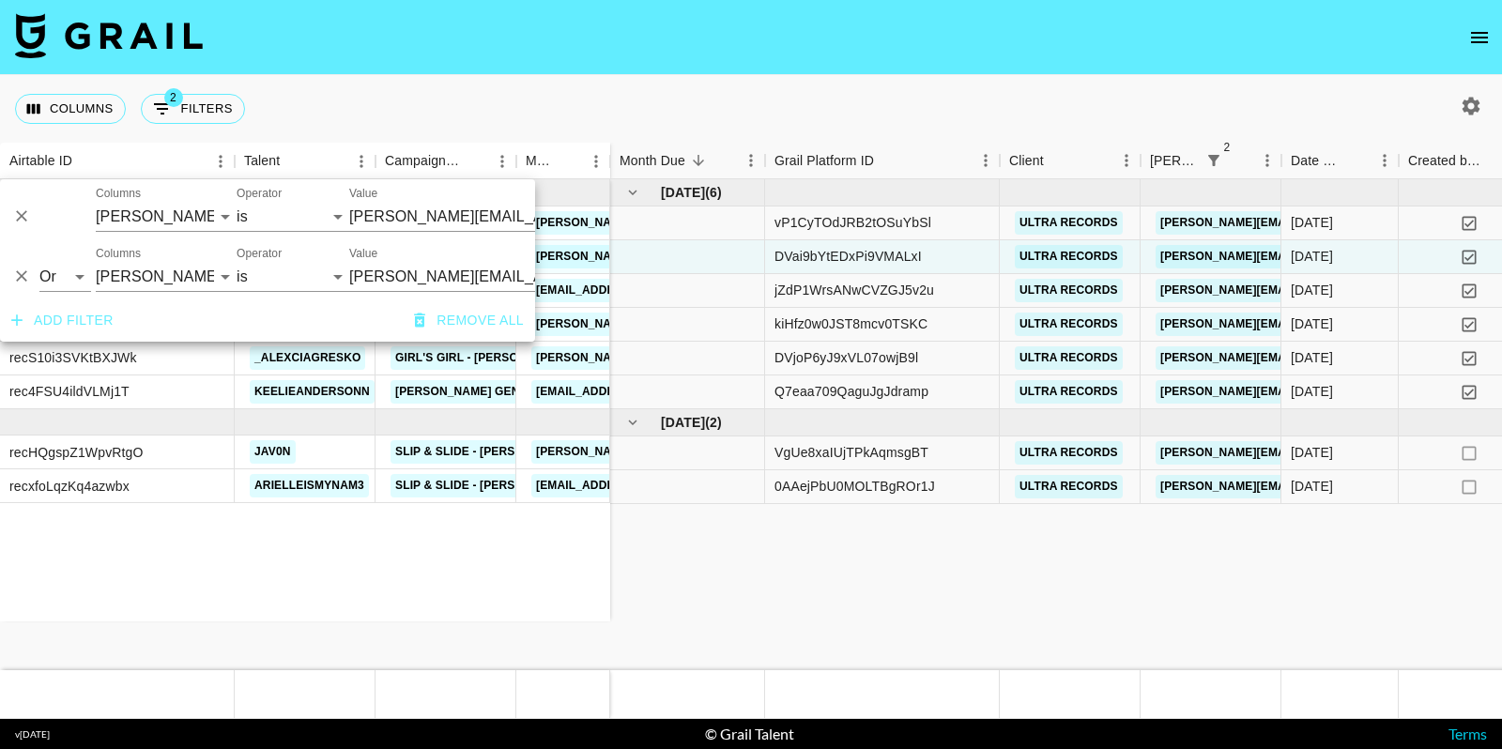
click at [433, 531] on div "recaJANGKGVu0HGvt urbaewinnie [PERSON_NAME] - Girl's Girl [PERSON_NAME][EMAIL_A…" at bounding box center [305, 400] width 610 height 442
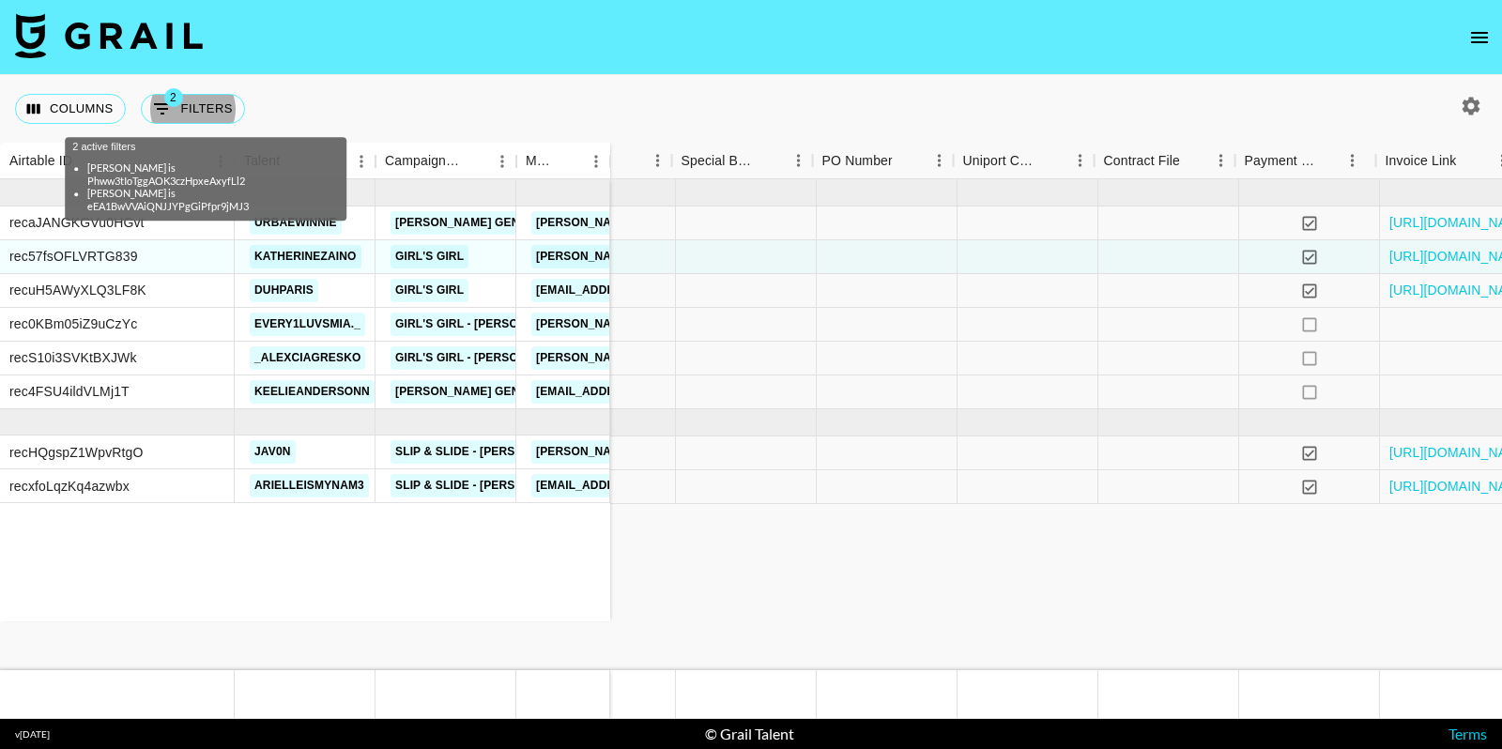
scroll to position [0, 1873]
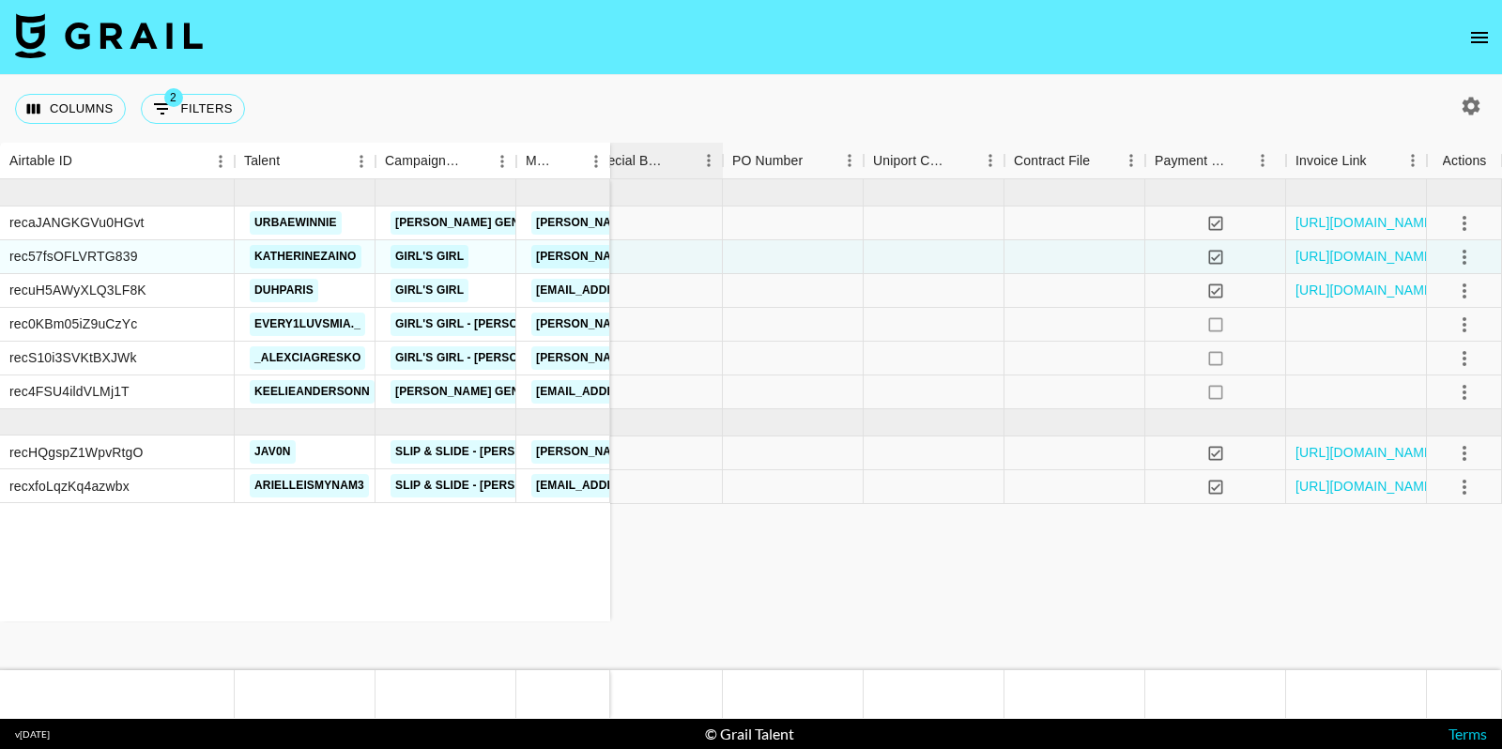
click at [669, 84] on div "Columns 2 Filters + Booking" at bounding box center [751, 109] width 1502 height 68
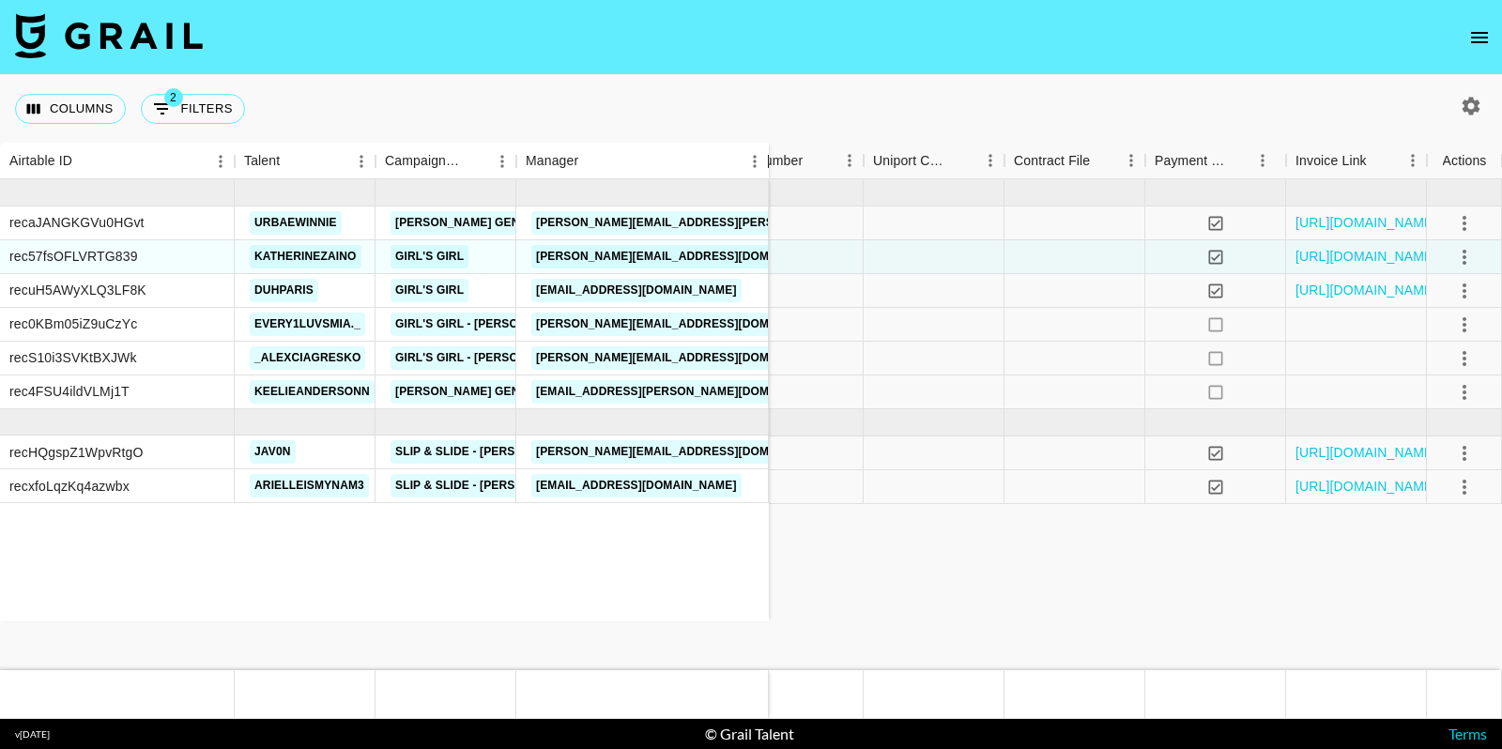
drag, startPoint x: 608, startPoint y: 147, endPoint x: 767, endPoint y: 136, distance: 159.1
click at [767, 136] on div "Columns 2 Filters + Booking Airtable ID Talent Campaign (Type) Manager Month Du…" at bounding box center [751, 397] width 1502 height 644
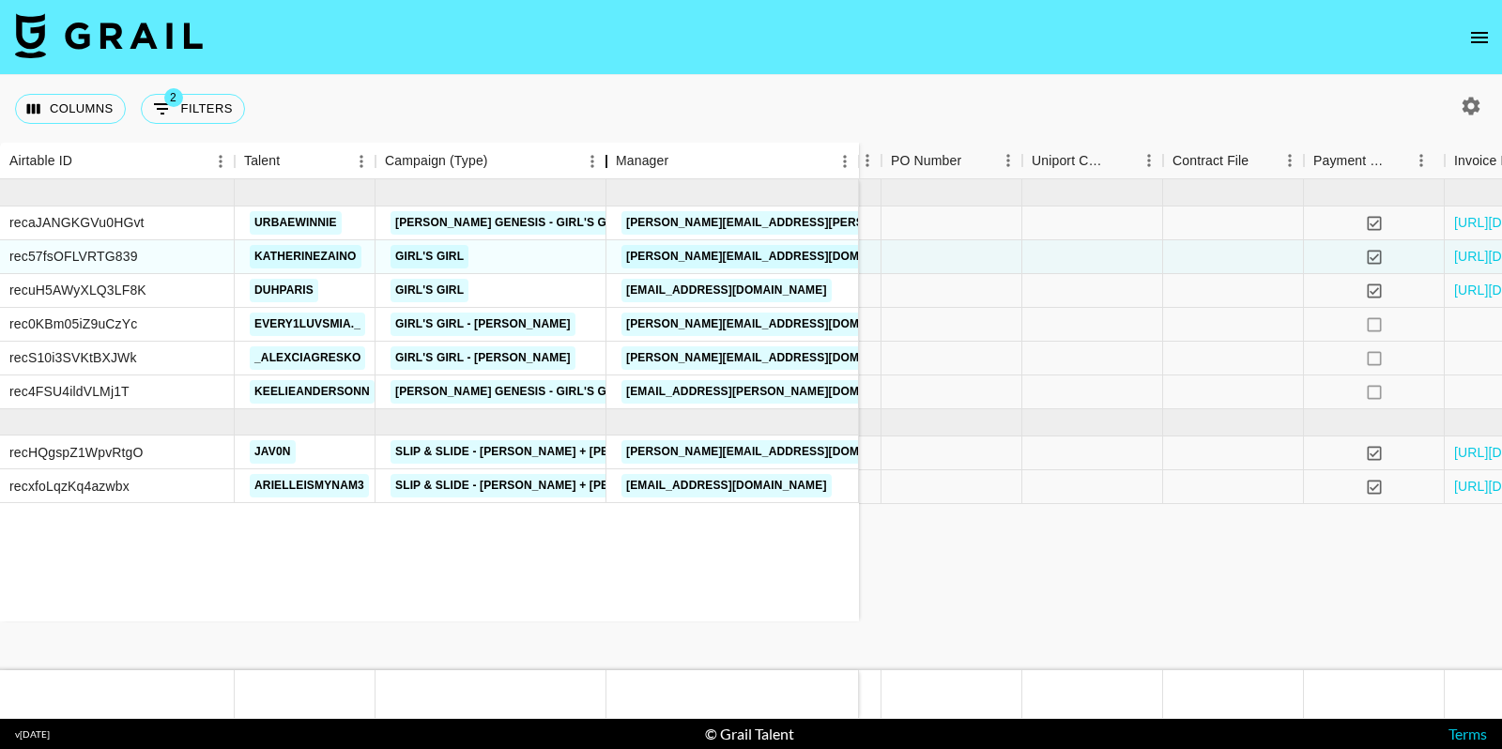
drag, startPoint x: 515, startPoint y: 157, endPoint x: 606, endPoint y: 147, distance: 90.6
click at [606, 147] on div "Campaign (Type)" at bounding box center [606, 161] width 23 height 37
